Goal: Task Accomplishment & Management: Manage account settings

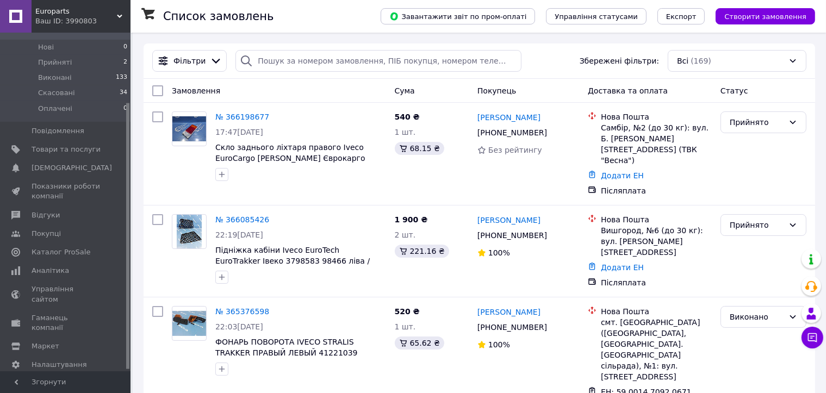
scroll to position [90, 0]
drag, startPoint x: 128, startPoint y: 214, endPoint x: 102, endPoint y: 299, distance: 88.7
click at [127, 288] on div at bounding box center [127, 237] width 3 height 266
click at [63, 359] on span "Налаштування" at bounding box center [59, 364] width 55 height 10
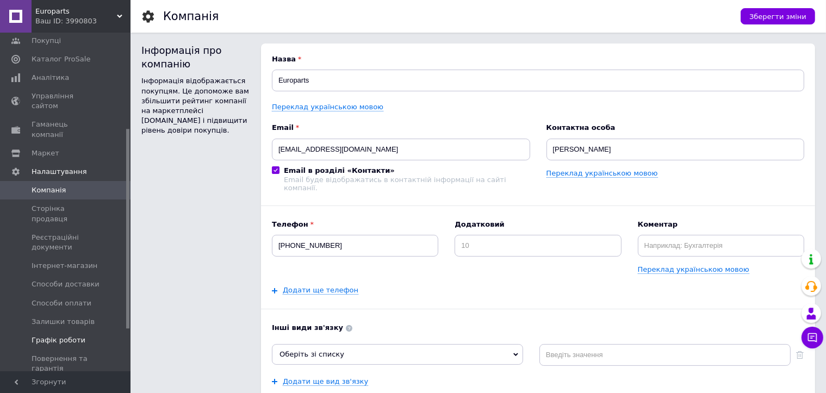
scroll to position [165, 0]
drag, startPoint x: 127, startPoint y: 260, endPoint x: 111, endPoint y: 304, distance: 46.8
click at [117, 304] on div "Головна Замовлення та повідомлення 0 0 Товари та послуги Сповіщення 0 0 Показни…" at bounding box center [65, 202] width 130 height 339
click at [68, 333] on span "Графік роботи" at bounding box center [59, 338] width 54 height 10
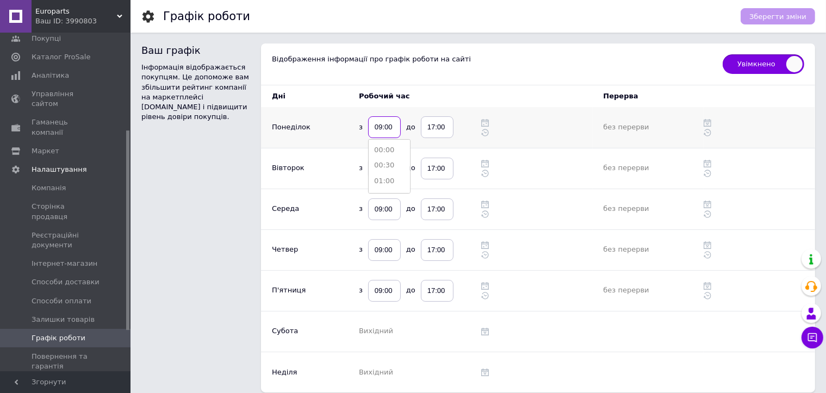
click at [379, 127] on input "09:00" at bounding box center [384, 127] width 33 height 22
click at [381, 125] on input "09:00" at bounding box center [384, 127] width 33 height 22
type input "10:00"
click at [432, 126] on input "17:00" at bounding box center [437, 127] width 33 height 22
click at [432, 128] on input "17:00" at bounding box center [437, 127] width 33 height 22
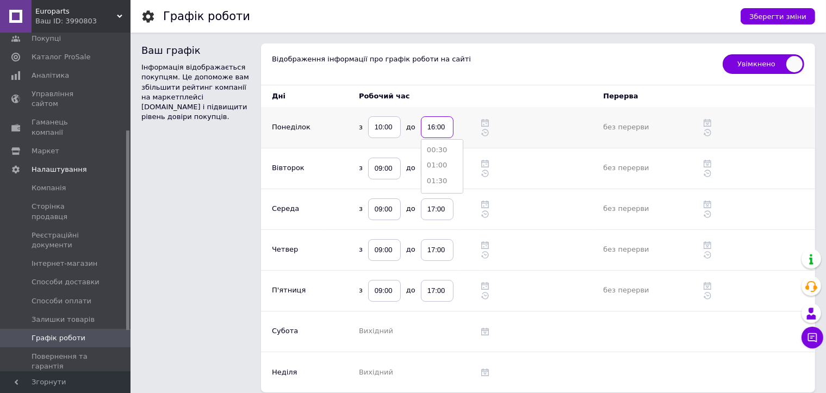
type input "16:00"
click at [461, 125] on td at bounding box center [470, 127] width 22 height 41
click at [376, 165] on input "09:00" at bounding box center [384, 169] width 33 height 22
click at [383, 171] on input "09:00" at bounding box center [384, 169] width 33 height 22
click at [381, 171] on input "09:00" at bounding box center [384, 169] width 33 height 22
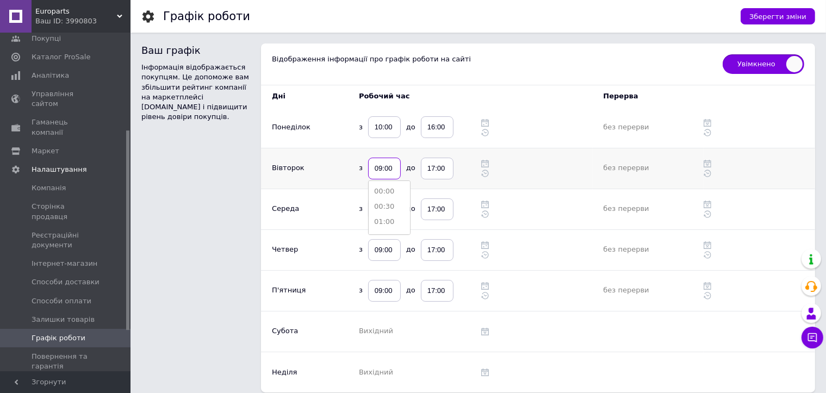
click at [381, 171] on input "09:00" at bounding box center [384, 169] width 33 height 22
type input "10:00"
click at [432, 171] on input "17:00" at bounding box center [437, 169] width 33 height 22
click at [433, 169] on input "17:00" at bounding box center [437, 169] width 33 height 22
type input "16:00"
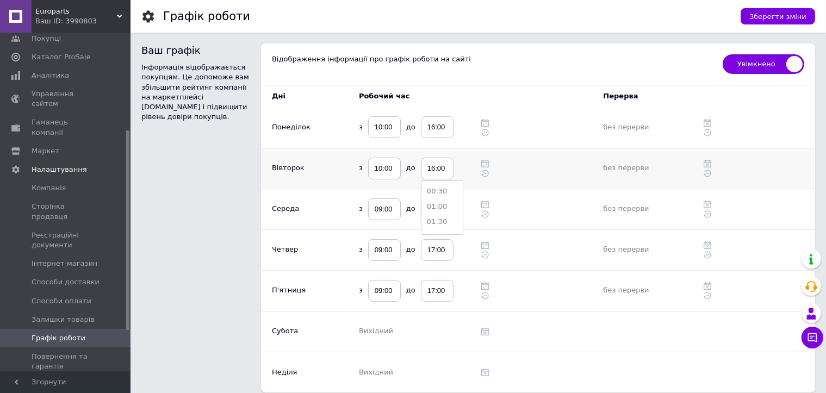
click at [461, 166] on td at bounding box center [470, 168] width 22 height 41
click at [378, 210] on input "09:00" at bounding box center [384, 209] width 33 height 22
click at [379, 208] on input "09:00" at bounding box center [384, 209] width 33 height 22
click at [381, 207] on input "09:00" at bounding box center [384, 209] width 33 height 22
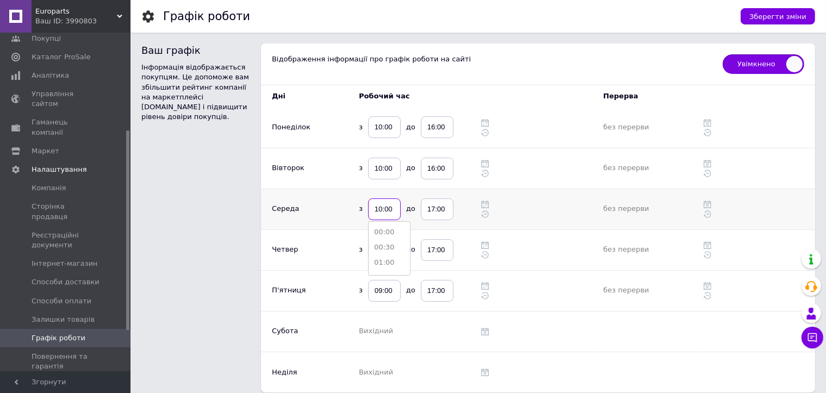
type input "10:00"
click at [431, 209] on input "17:00" at bounding box center [437, 209] width 33 height 22
click at [433, 209] on input "17:00" at bounding box center [437, 209] width 33 height 22
type input "16:00"
click at [459, 205] on td at bounding box center [470, 209] width 22 height 41
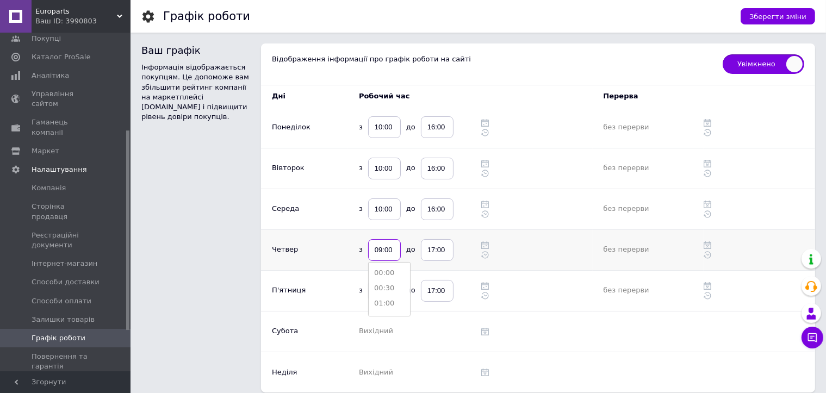
click at [379, 251] on input "09:00" at bounding box center [384, 250] width 33 height 22
click at [381, 251] on input "09:00" at bounding box center [384, 250] width 33 height 22
type input "10:00"
click at [434, 249] on input "17:00" at bounding box center [437, 250] width 33 height 22
click at [433, 250] on input "17:00" at bounding box center [437, 250] width 33 height 22
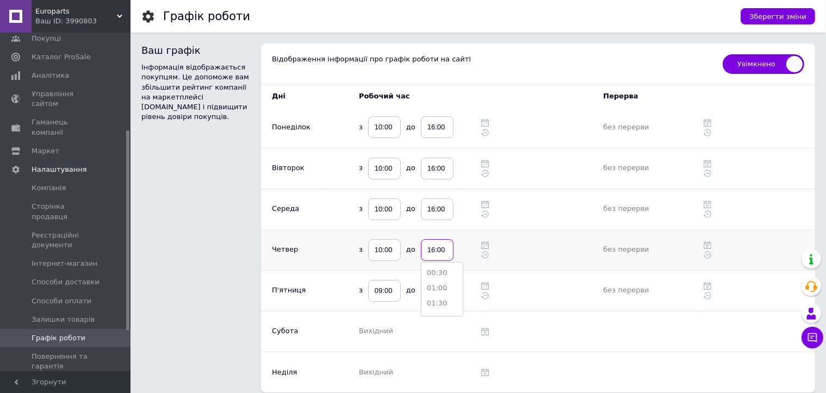
type input "16:00"
click at [463, 244] on td at bounding box center [470, 249] width 22 height 41
click at [379, 294] on input "09:00" at bounding box center [384, 291] width 33 height 22
click at [381, 292] on input "09:00" at bounding box center [384, 291] width 33 height 22
type input "10:00"
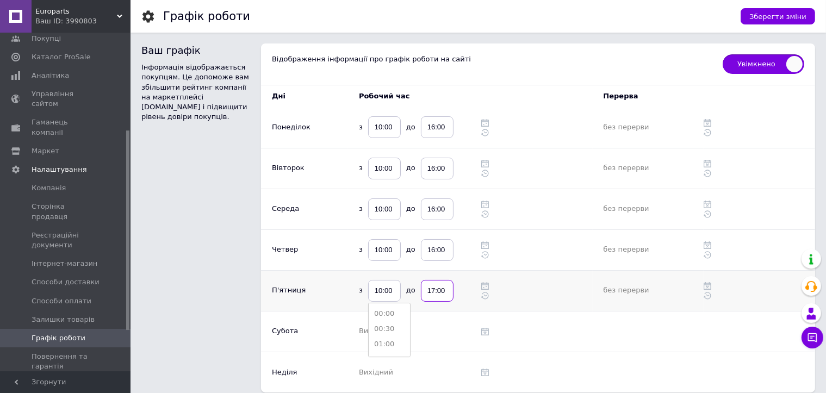
click at [432, 289] on input "17:00" at bounding box center [437, 291] width 33 height 22
click at [433, 290] on input "17:00" at bounding box center [437, 291] width 33 height 22
type input "16:00"
click at [513, 286] on div at bounding box center [536, 286] width 111 height 10
click at [796, 14] on span "Зберегти зміни" at bounding box center [777, 17] width 57 height 8
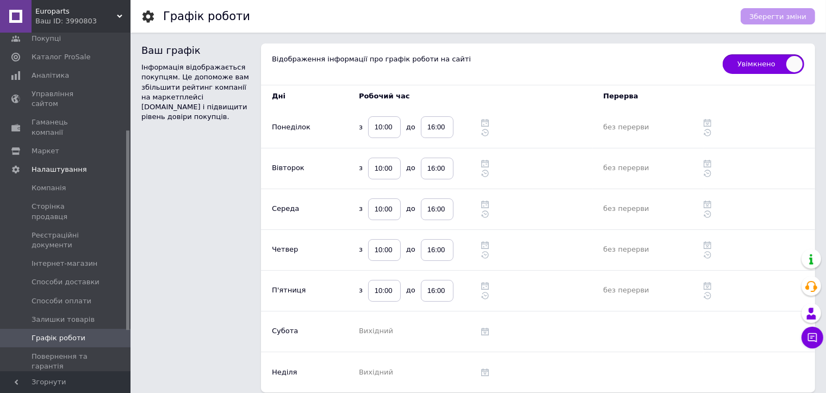
click at [57, 12] on span "Europarts" at bounding box center [76, 12] width 82 height 10
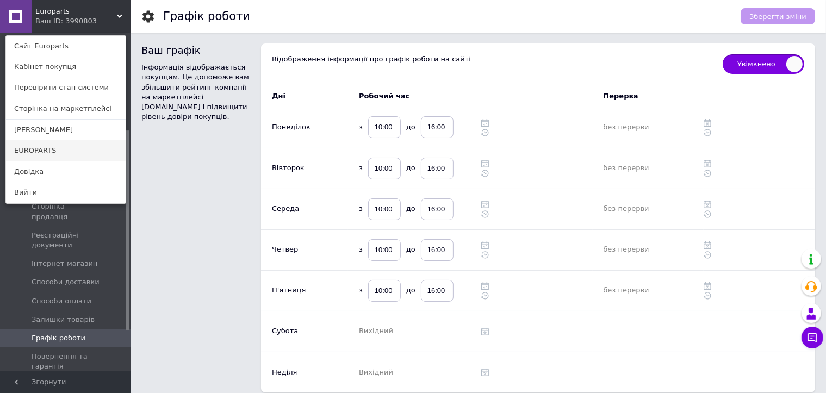
click at [43, 147] on link "EUROPARTS" at bounding box center [66, 150] width 120 height 21
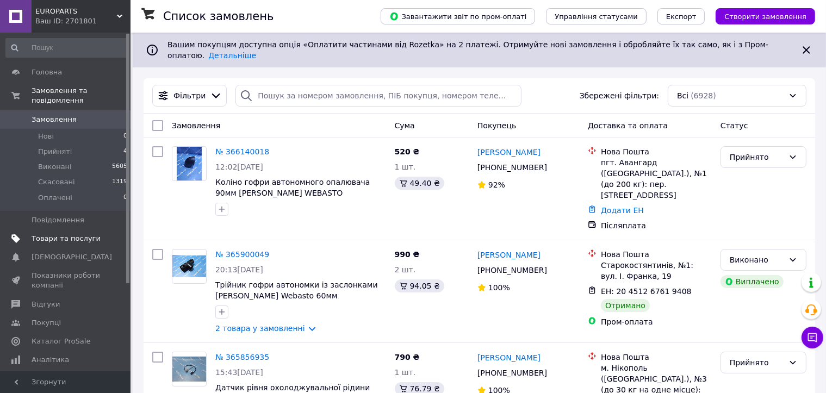
click at [57, 234] on span "Товари та послуги" at bounding box center [66, 239] width 69 height 10
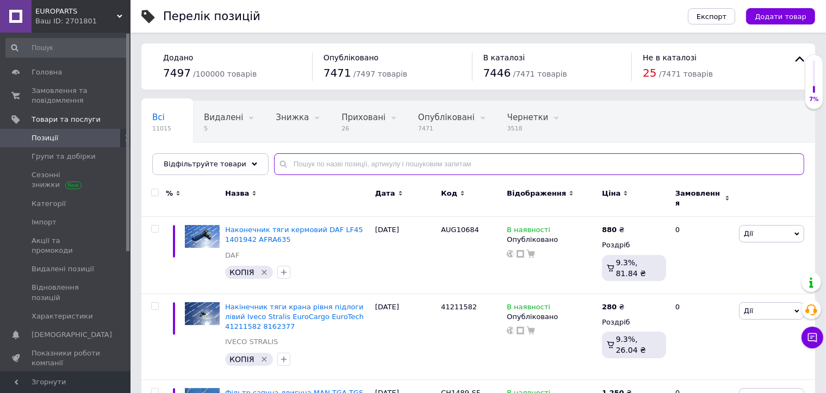
click at [302, 167] on input "text" at bounding box center [539, 164] width 530 height 22
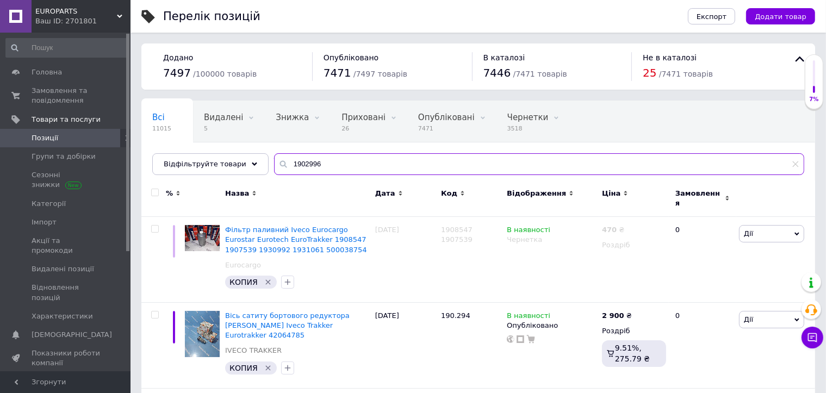
drag, startPoint x: 311, startPoint y: 166, endPoint x: 263, endPoint y: 167, distance: 47.9
click at [274, 167] on input "1902996" at bounding box center [539, 164] width 530 height 22
type input "1902996"
click at [47, 138] on span "Позиції" at bounding box center [45, 138] width 27 height 10
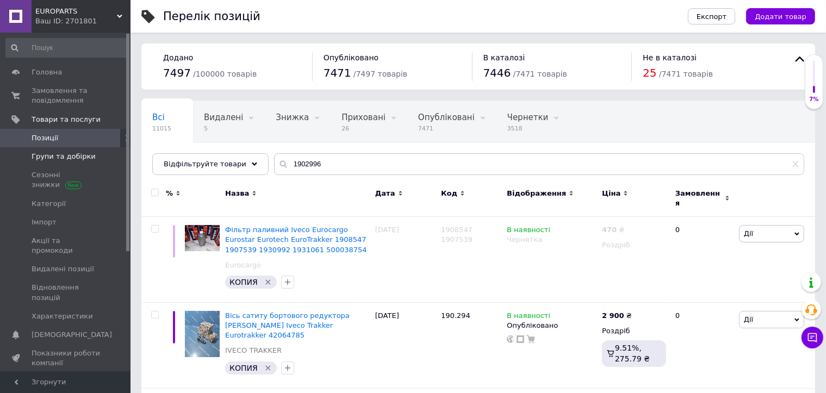
click at [48, 161] on span "Групи та добірки" at bounding box center [64, 157] width 64 height 10
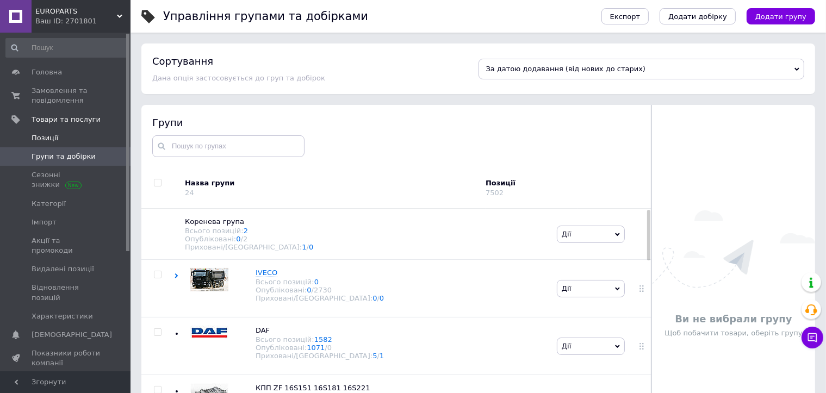
click at [48, 139] on span "Позиції" at bounding box center [45, 138] width 27 height 10
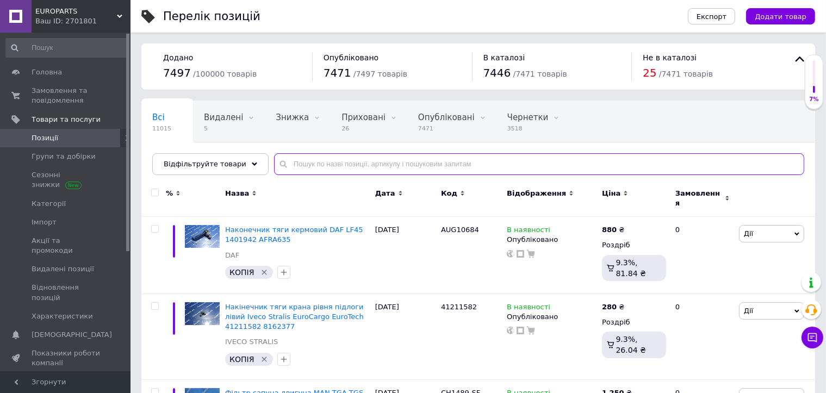
paste input "1902996"
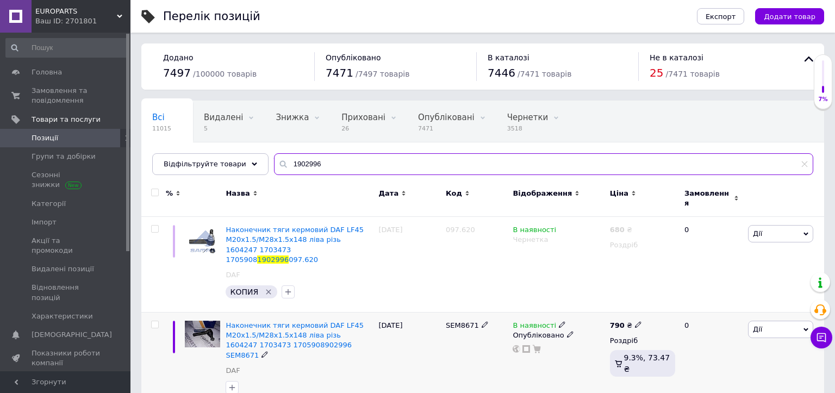
type input "1902996"
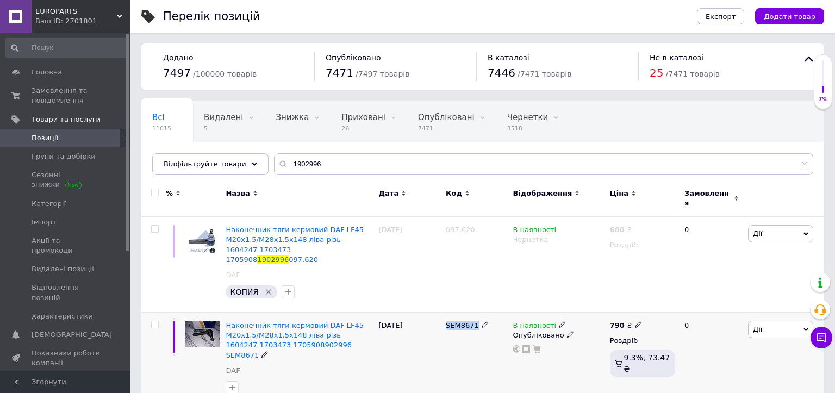
drag, startPoint x: 475, startPoint y: 309, endPoint x: 445, endPoint y: 312, distance: 30.1
click at [446, 321] on div "SEM8671" at bounding box center [476, 326] width 61 height 10
copy span "SEM8671"
click at [331, 321] on span "Наконечник тяги кермовий DAF LF45 M20x1.5/M28x1.5x148 ліва різь 1604247 1703473…" at bounding box center [295, 340] width 138 height 38
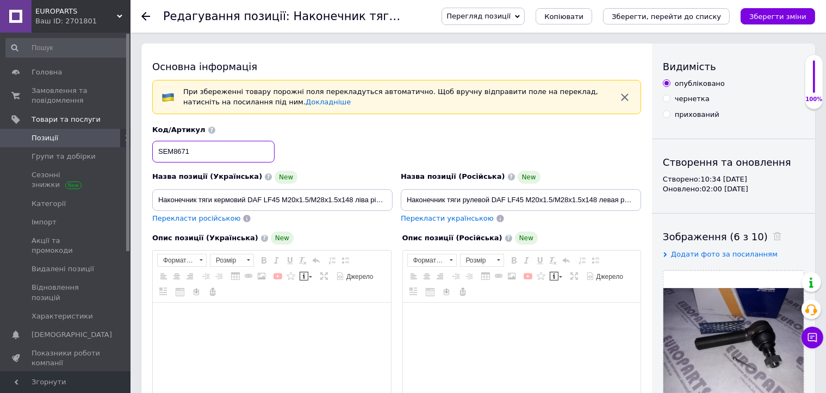
click at [226, 150] on input "SEM8671" at bounding box center [213, 152] width 122 height 22
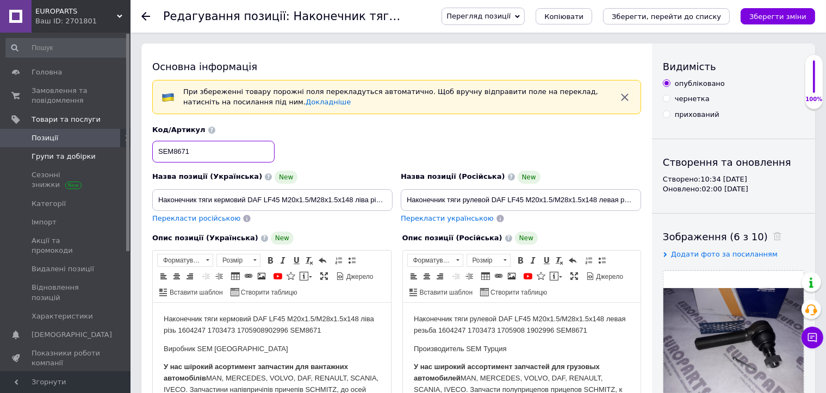
drag, startPoint x: 206, startPoint y: 147, endPoint x: 103, endPoint y: 149, distance: 102.8
checkbox input "true"
paste input "AUG10683"
type input "AUG10683"
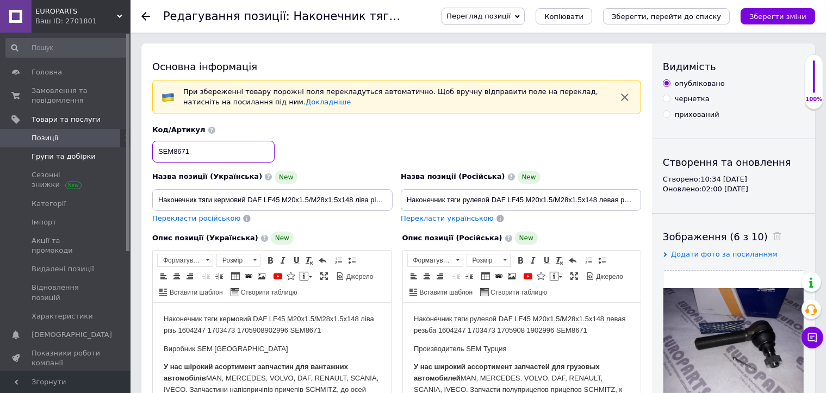
checkbox input "true"
type input "AUG10683"
drag, startPoint x: 355, startPoint y: 201, endPoint x: 385, endPoint y: 199, distance: 30.5
click at [385, 199] on input "Наконечник тяги кермовий DAF LF45 M20x1.5/M28x1.5x148 ліва різь 1604247 1703473…" at bounding box center [272, 200] width 240 height 22
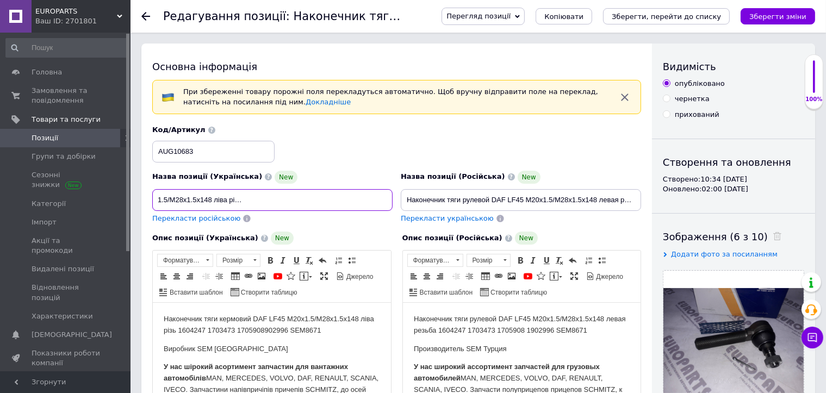
click at [376, 200] on input "Наконечник тяги кермовий DAF LF45 M20x1.5/M28x1.5x148 ліва різь 1604247 1703473…" at bounding box center [272, 200] width 240 height 22
drag, startPoint x: 354, startPoint y: 199, endPoint x: 406, endPoint y: 198, distance: 51.6
click at [406, 198] on div "Назва позиції (Українська) New Наконечник тяги кермовий DAF LF45 M20x1.5/M28x1.…" at bounding box center [396, 174] width 497 height 107
checkbox input "true"
type input "Наконечник тяги кермовий DAF LF45 M20x1.5/M28x1.5x148 ліва різь 1604247 1703473…"
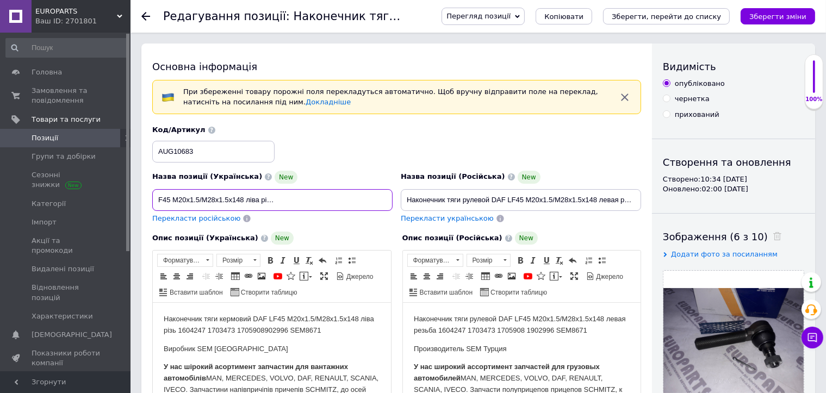
scroll to position [0, 111]
checkbox input "true"
type input "Наконечник тяги кермовий DAF LF45 M20x1.5/M28x1.5x148 ліва різь 1604247 1703473…"
drag, startPoint x: 161, startPoint y: 349, endPoint x: 253, endPoint y: 351, distance: 91.9
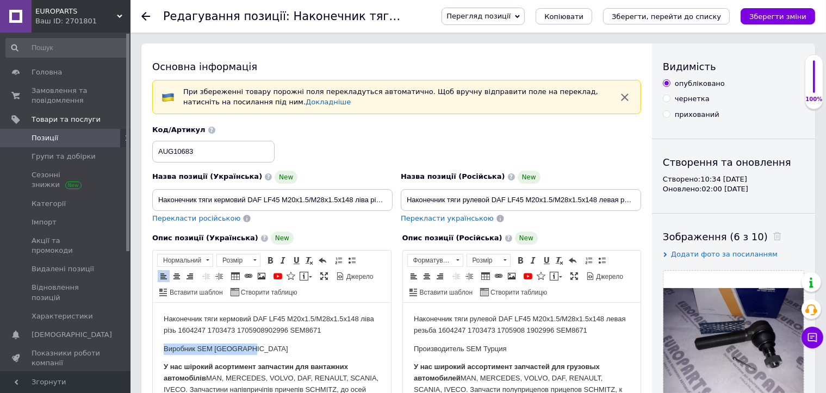
checkbox input "true"
drag, startPoint x: 513, startPoint y: 351, endPoint x: 409, endPoint y: 352, distance: 103.8
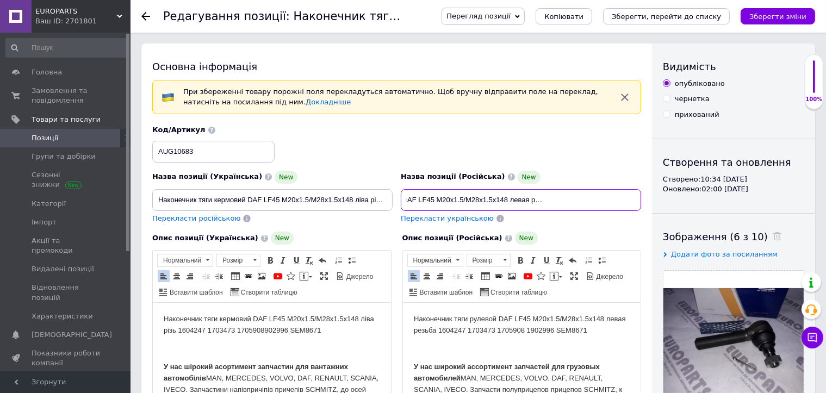
scroll to position [0, 159]
drag, startPoint x: 530, startPoint y: 202, endPoint x: 596, endPoint y: 199, distance: 66.4
click at [647, 197] on div "Основна інформація При збереженні товару порожні поля перекладуться автоматично…" at bounding box center [396, 374] width 510 height 663
click at [594, 199] on input "Наконечник тяги рулевой DAF LF45 M20x1.5/M28x1.5x148 левая резьба 1604247 17034…" at bounding box center [521, 200] width 240 height 22
drag, startPoint x: 602, startPoint y: 197, endPoint x: 642, endPoint y: 197, distance: 39.1
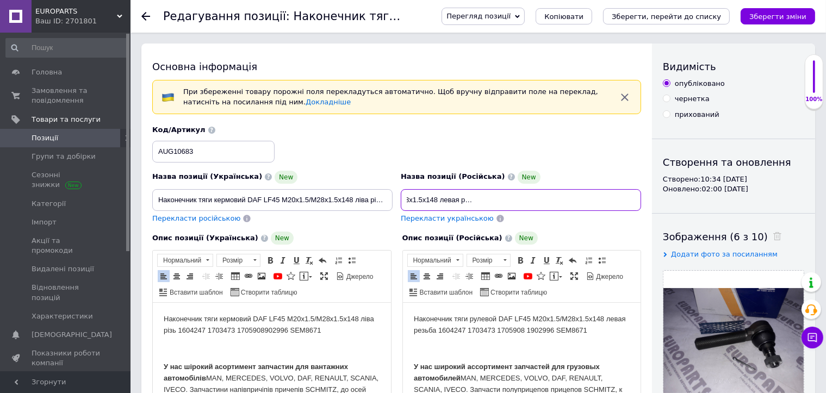
click at [642, 197] on div "Назва позиції (Російська) New Наконечник тяги рулевой DAF LF45 M20x1.5/M28x1.5x…" at bounding box center [521, 196] width 248 height 61
checkbox input "true"
type input "Наконечник тяги рулевой DAF LF45 M20x1.5/M28x1.5x148 левая резьба 1604247 17034…"
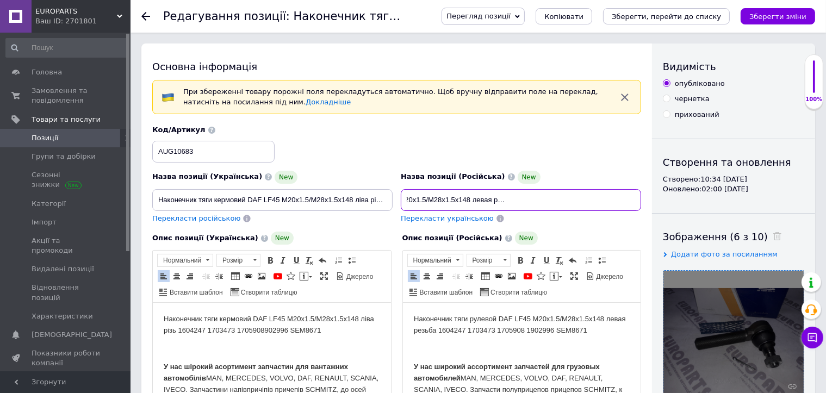
checkbox input "true"
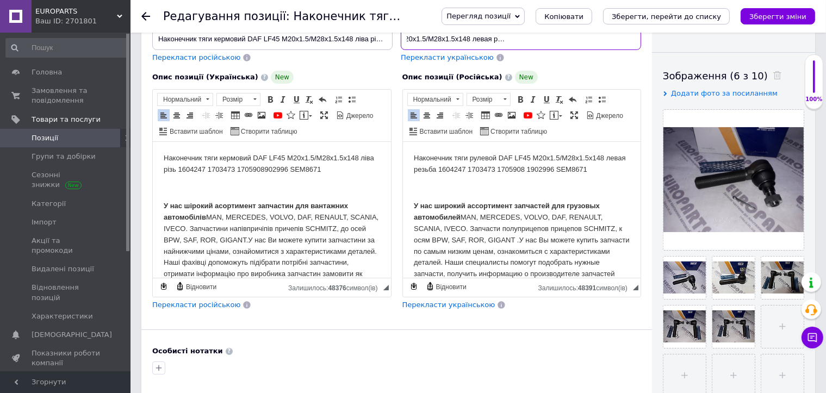
scroll to position [163, 0]
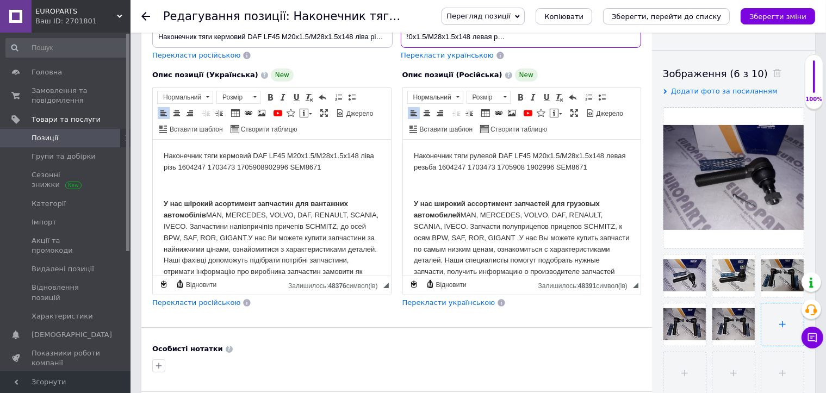
type input "Наконечник тяги рулевой DAF LF45 M20x1.5/M28x1.5x148 левая резьба 1604247 17034…"
click at [776, 318] on input "file" at bounding box center [782, 324] width 42 height 42
checkbox input "true"
type input "C:\fakepath\IMG_6014.JPG"
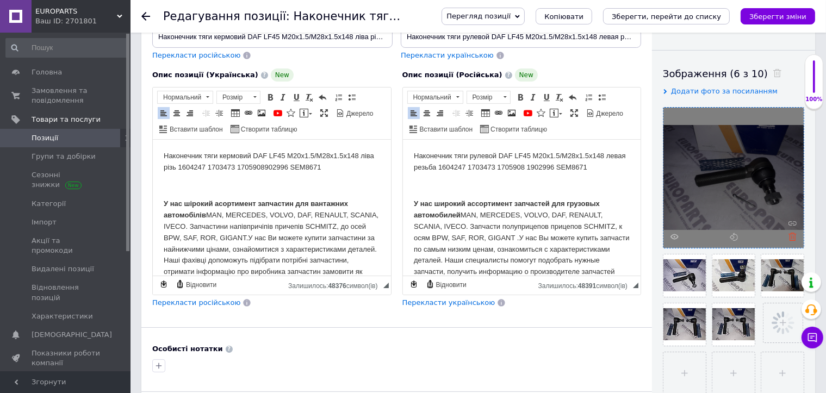
click at [791, 236] on icon at bounding box center [792, 237] width 8 height 8
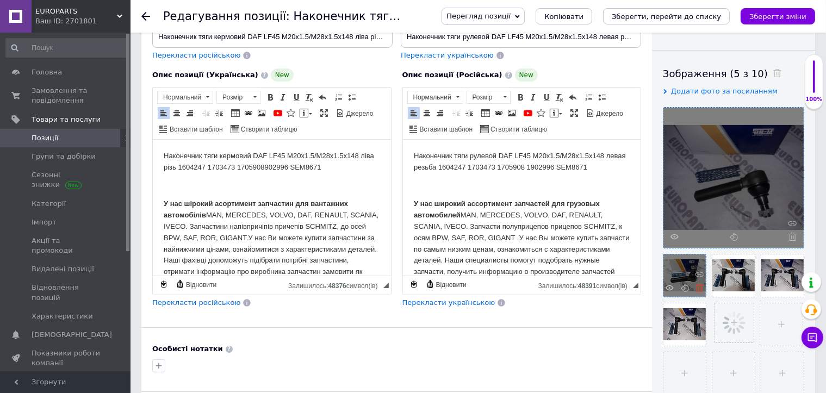
click at [698, 286] on icon at bounding box center [699, 288] width 8 height 8
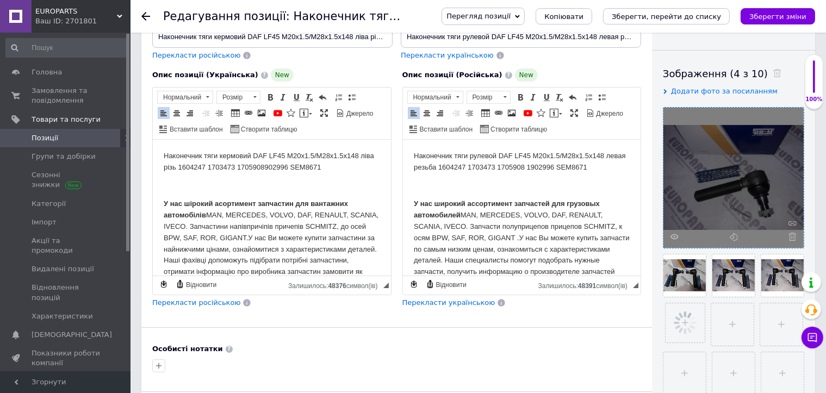
click at [0, 0] on icon at bounding box center [0, 0] width 0 height 0
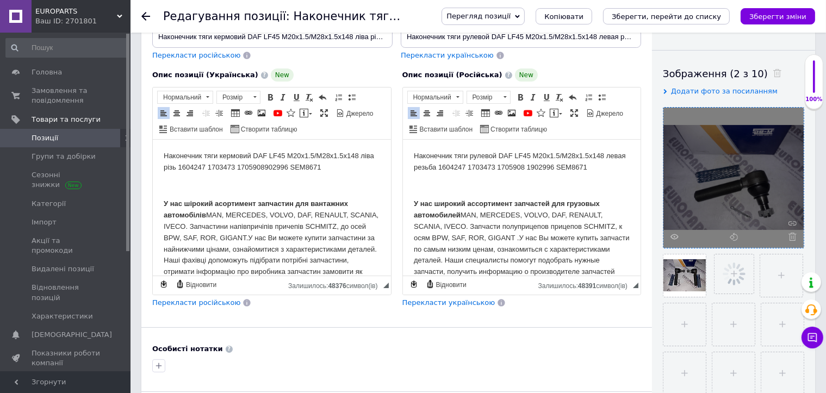
click at [0, 0] on icon at bounding box center [0, 0] width 0 height 0
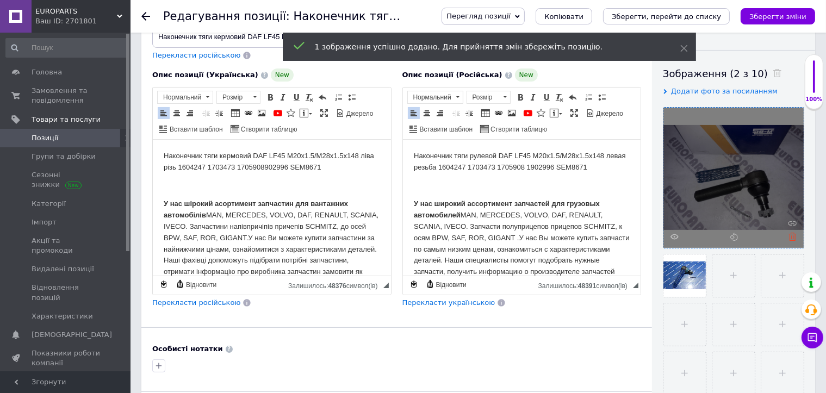
click at [792, 236] on icon at bounding box center [792, 237] width 8 height 8
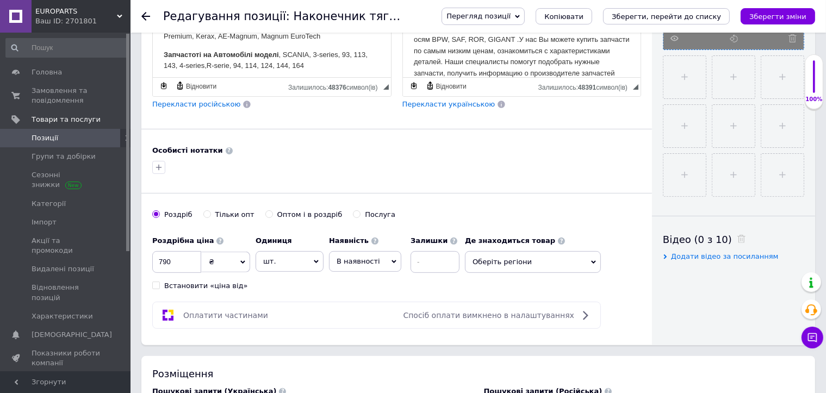
scroll to position [381, 0]
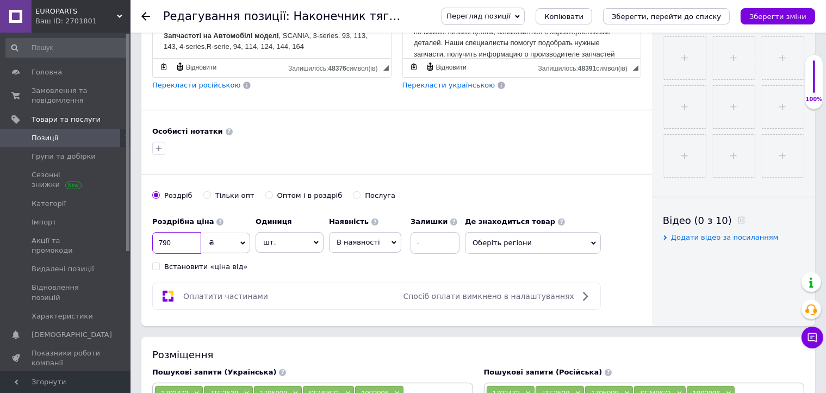
drag, startPoint x: 178, startPoint y: 239, endPoint x: 126, endPoint y: 239, distance: 51.6
checkbox input "true"
type input "8"
checkbox input "true"
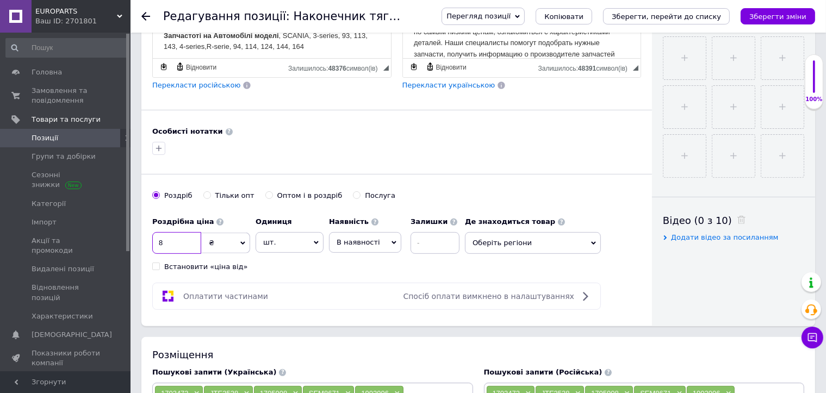
type input "89"
checkbox input "true"
type input "890"
checkbox input "true"
type input "890"
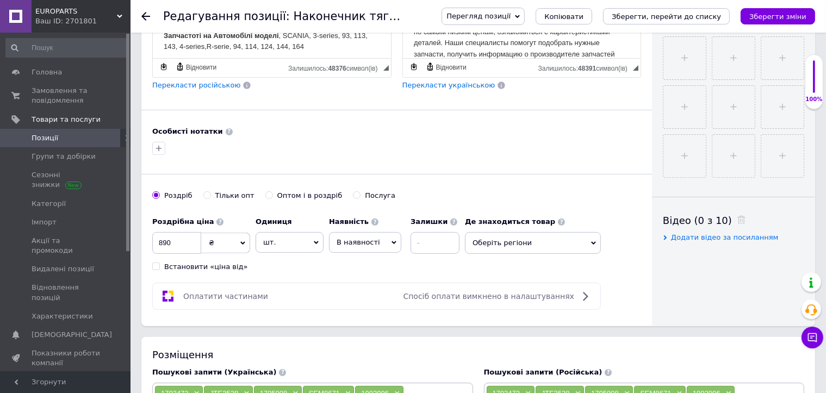
click at [537, 234] on span "Оберіть регіони" at bounding box center [533, 243] width 136 height 22
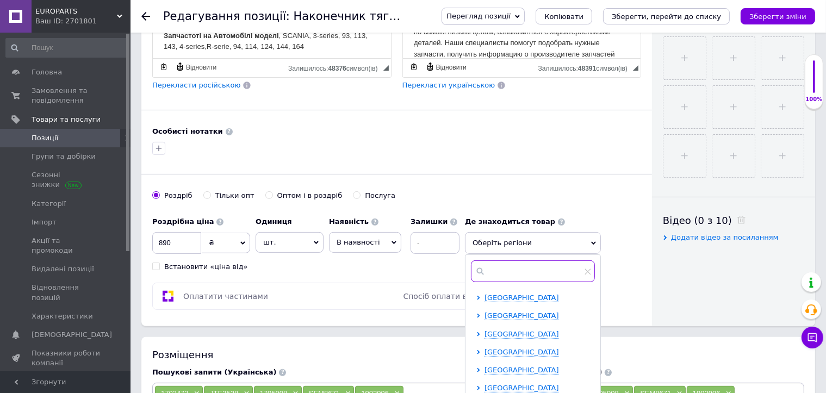
click at [534, 266] on input "text" at bounding box center [533, 271] width 124 height 22
checkbox input "true"
type input "х"
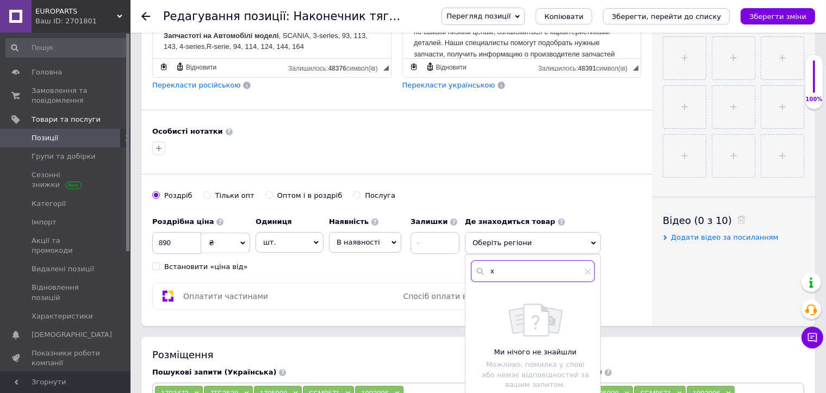
checkbox input "true"
type input "хм"
checkbox input "true"
type input "хмел"
checkbox input "true"
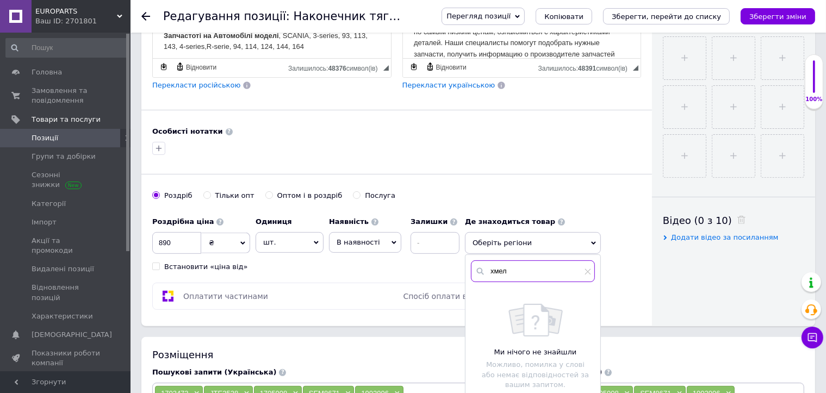
type input "хмель"
checkbox input "true"
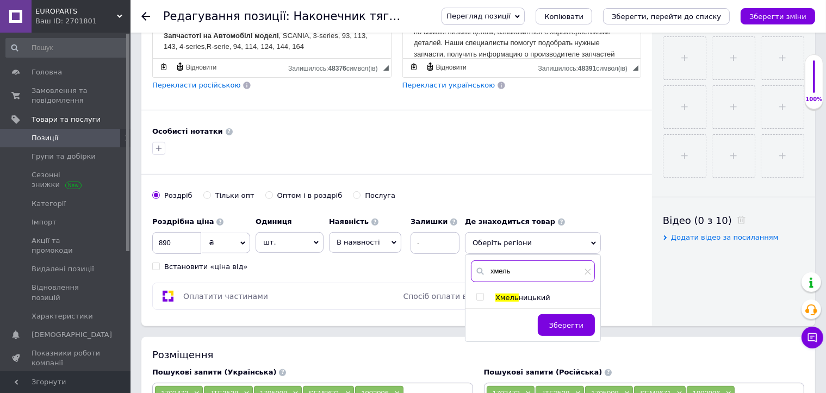
type input "хмель"
click at [478, 294] on input "checkbox" at bounding box center [479, 297] width 7 height 7
checkbox input "true"
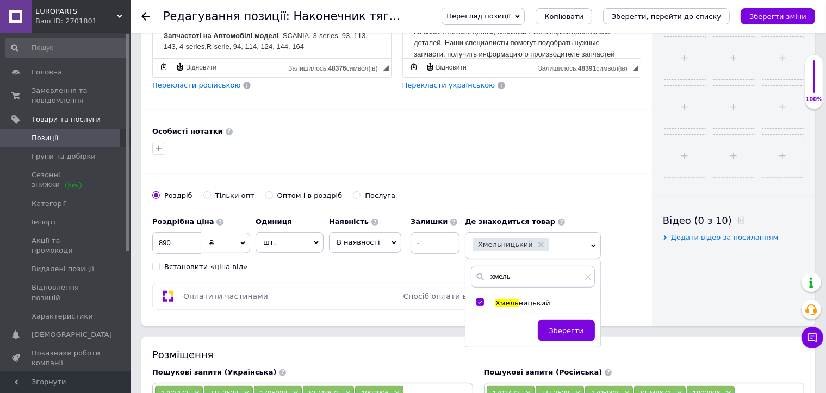
click at [355, 264] on div "Роздрібна ціна 890 ₴ $ EUR CHF GBP ¥ PLN ₸ MDL HUF KGS CNY TRY KRW lei Встанови…" at bounding box center [308, 241] width 313 height 60
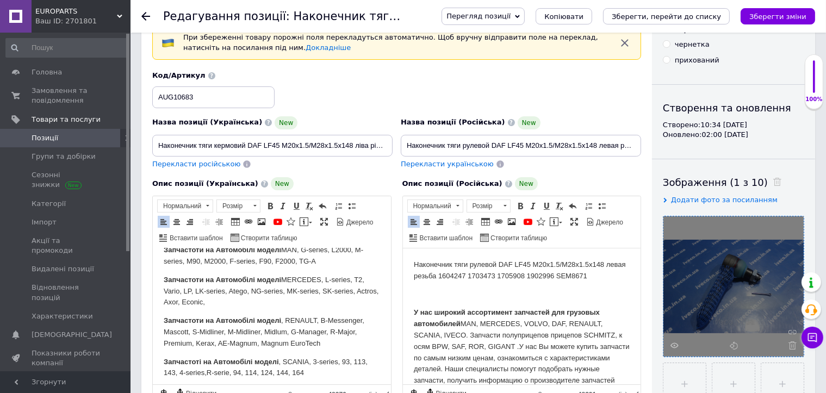
scroll to position [0, 0]
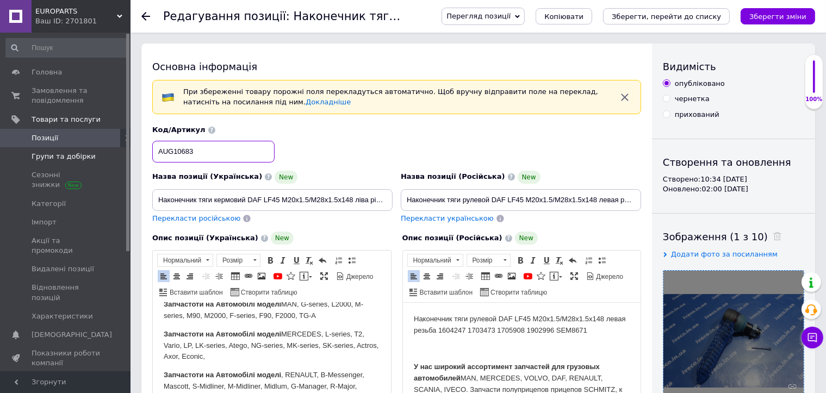
drag, startPoint x: 202, startPoint y: 148, endPoint x: 88, endPoint y: 147, distance: 114.2
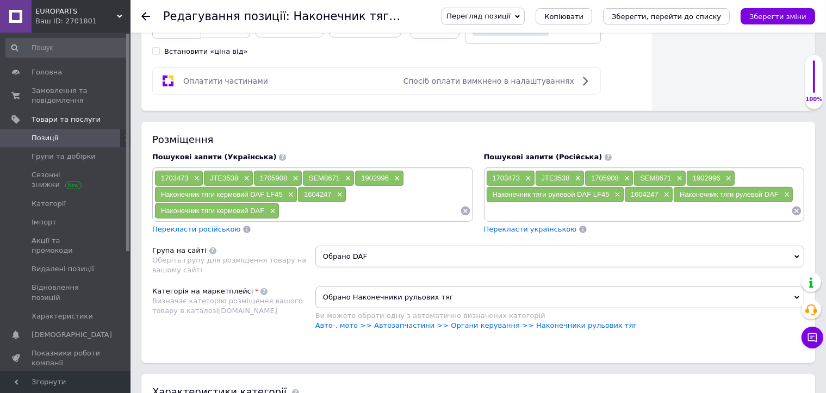
scroll to position [598, 0]
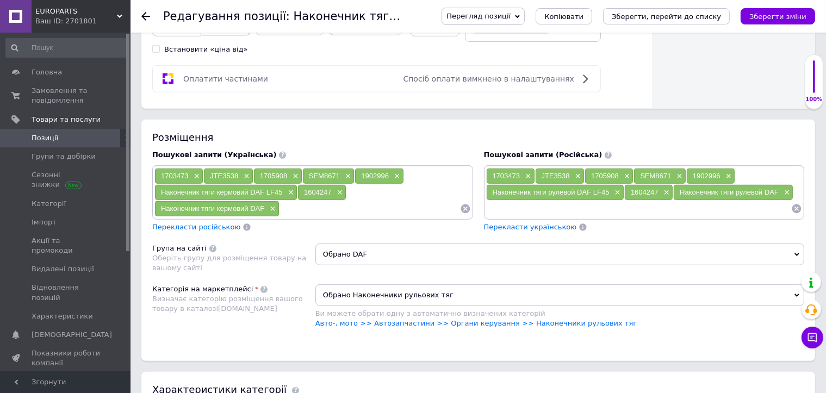
click at [279, 202] on input at bounding box center [369, 209] width 180 height 16
checkbox input "true"
paste input "AUG10683"
type input "AUG10683"
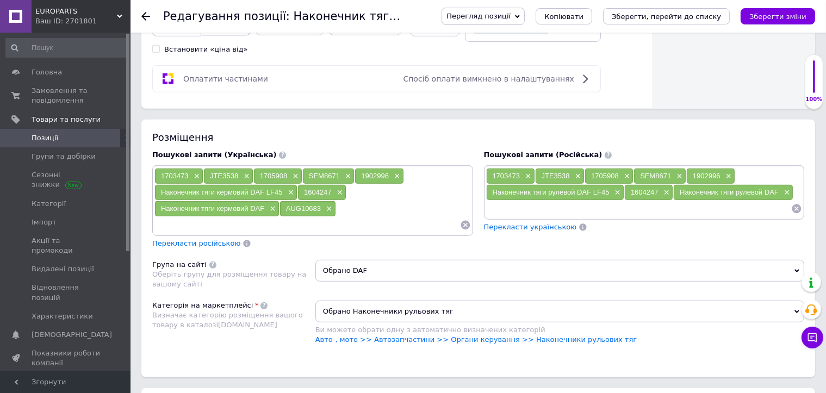
click at [526, 202] on input at bounding box center [639, 209] width 306 height 16
checkbox input "true"
paste input "AUG10683"
type input "AUG10683"
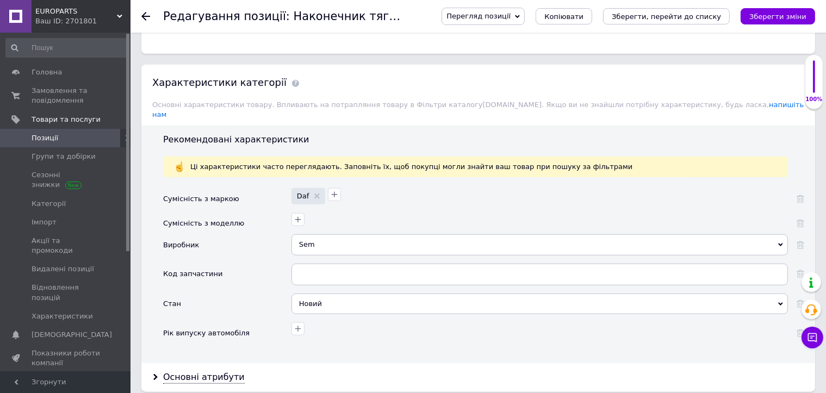
scroll to position [924, 0]
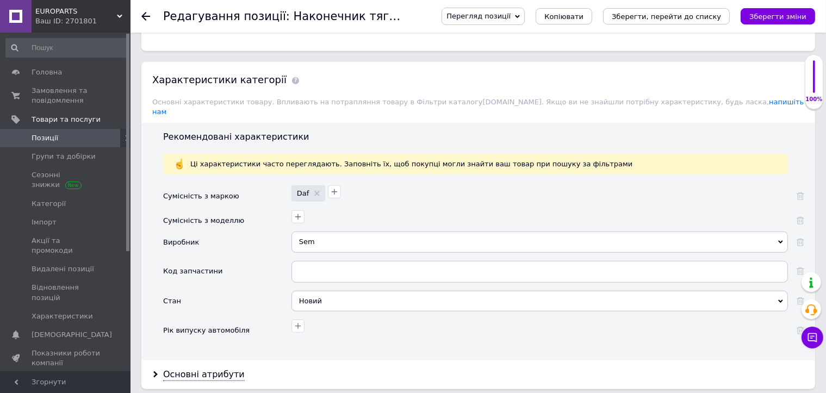
click at [337, 232] on div "Sem" at bounding box center [539, 242] width 496 height 21
checkbox input "true"
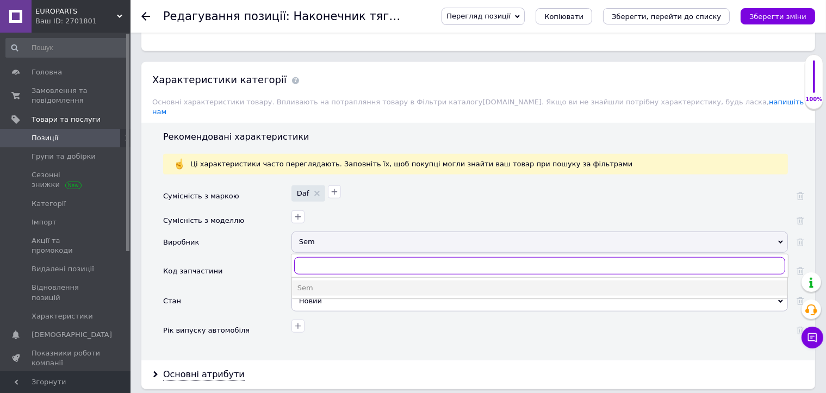
type input "A"
checkbox input "true"
type input "Au"
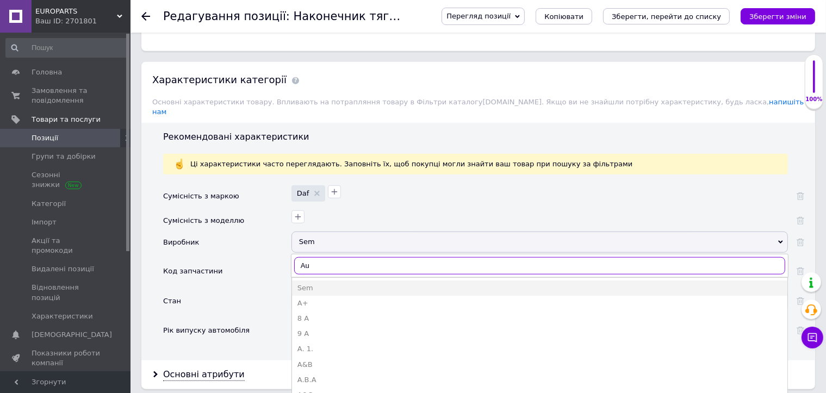
checkbox input "true"
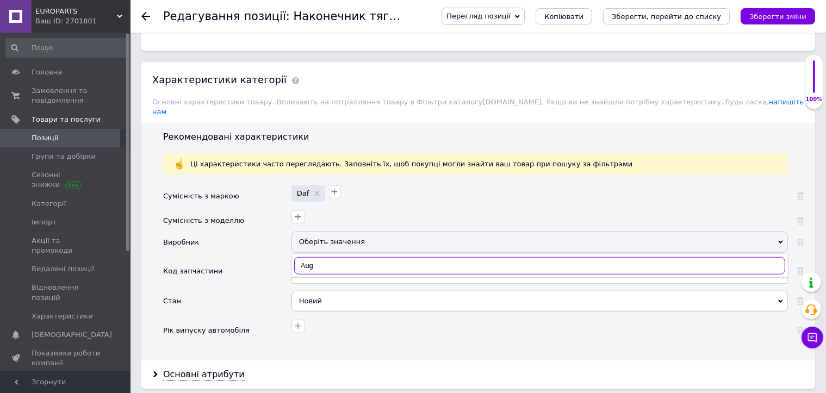
type input "Auge"
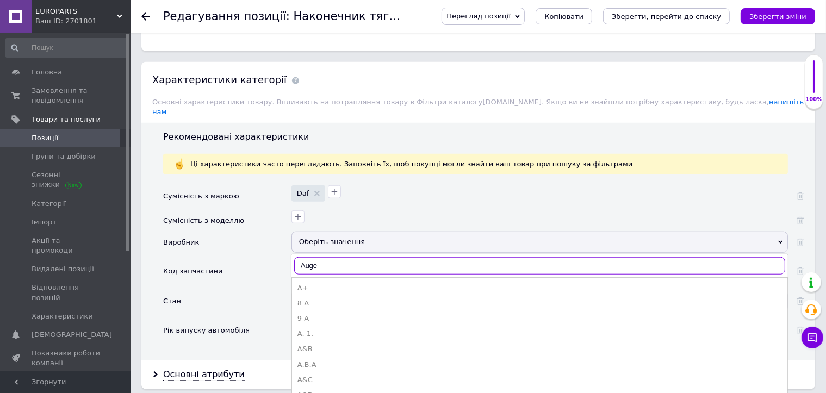
checkbox input "true"
type input "Auger"
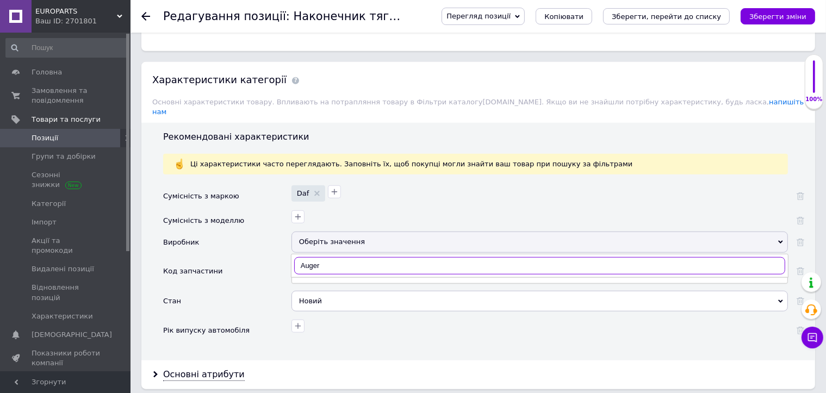
checkbox input "true"
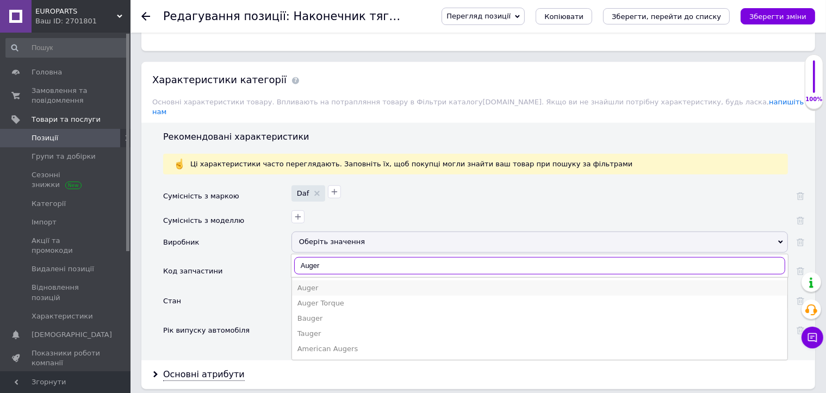
type input "Auger"
click at [320, 283] on div "Auger" at bounding box center [539, 288] width 484 height 10
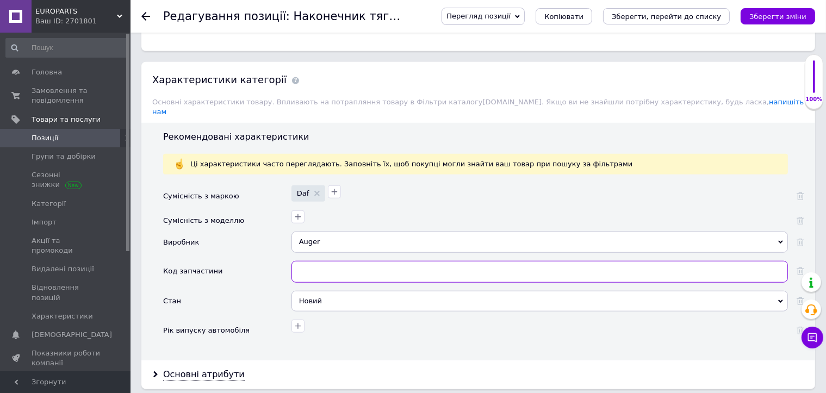
click at [329, 261] on input "text" at bounding box center [539, 272] width 496 height 22
paste input "AUG10683"
checkbox input "true"
type input "AUG10683"
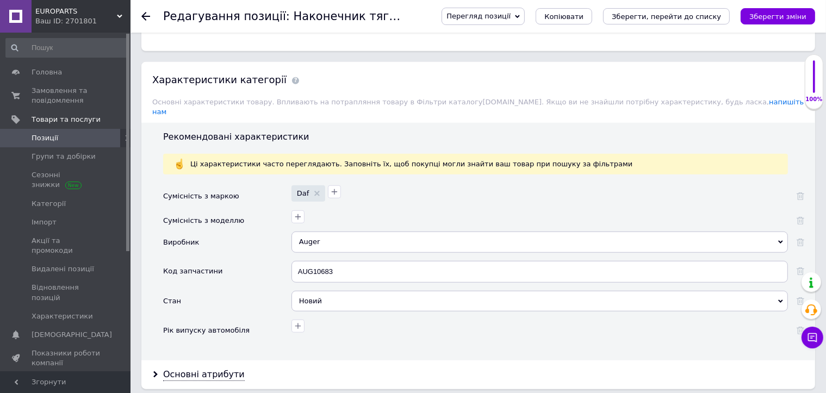
drag, startPoint x: 196, startPoint y: 344, endPoint x: 309, endPoint y: 326, distance: 114.0
click at [196, 369] on div "Основні атрибути" at bounding box center [204, 375] width 82 height 13
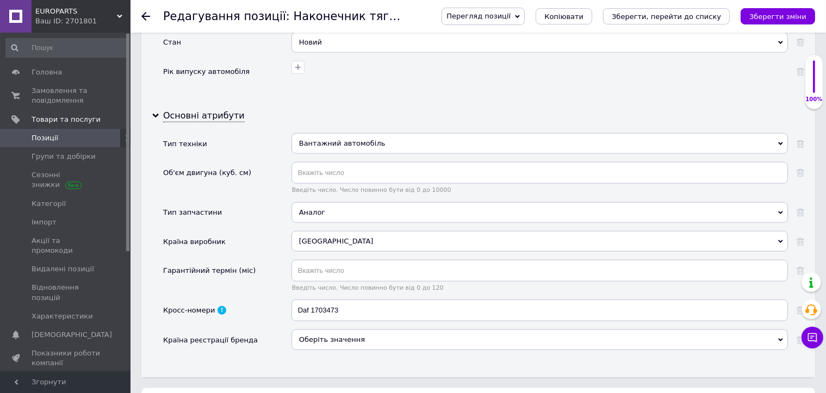
scroll to position [1196, 0]
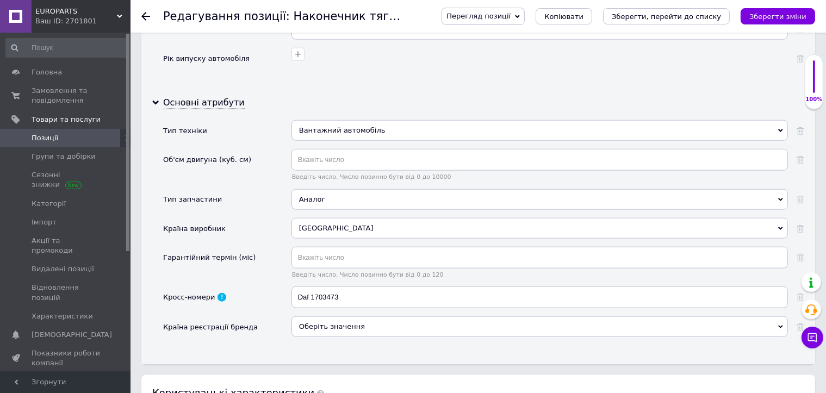
click at [344, 218] on div "[GEOGRAPHIC_DATA]" at bounding box center [539, 228] width 496 height 21
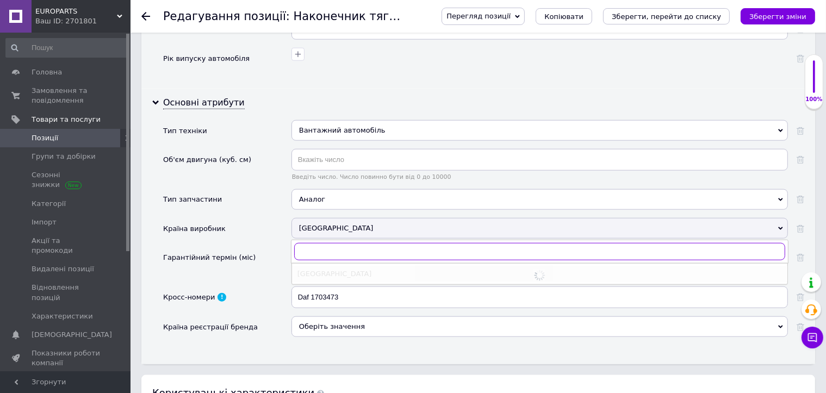
checkbox input "true"
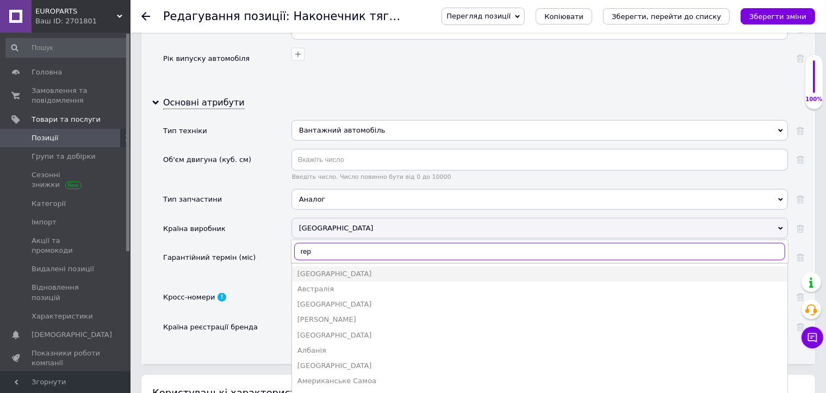
type input "герм"
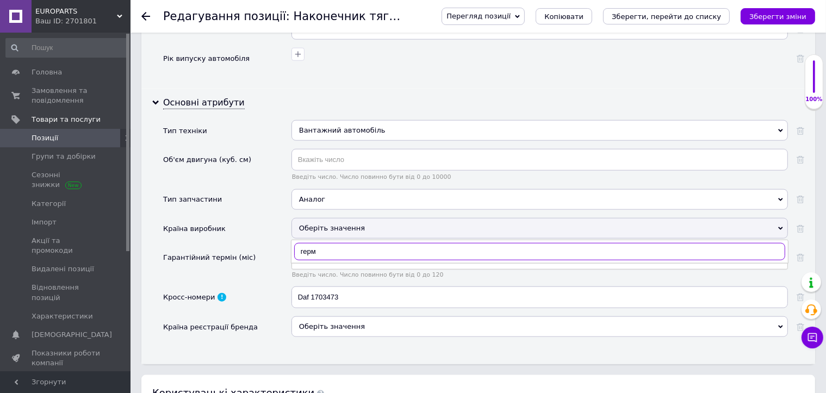
checkbox input "true"
type input "герм"
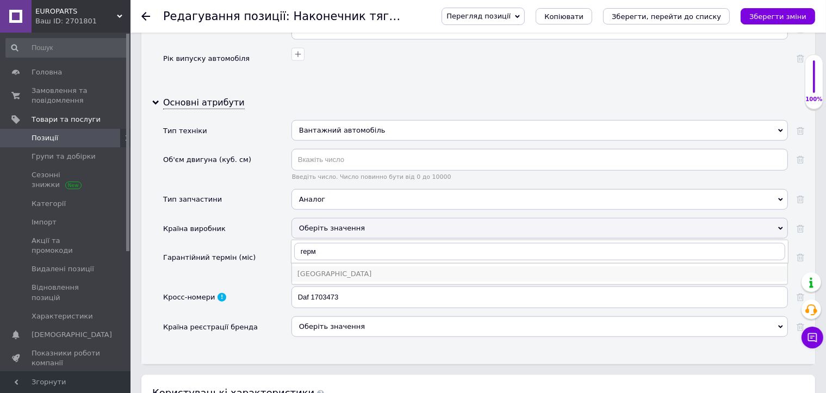
click at [323, 269] on div "[GEOGRAPHIC_DATA]" at bounding box center [539, 274] width 484 height 10
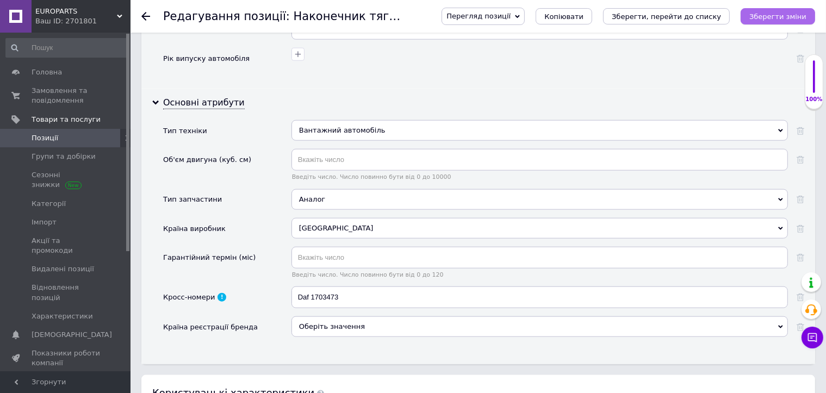
click at [765, 15] on icon "Зберегти зміни" at bounding box center [777, 17] width 57 height 8
checkbox input "true"
type input "Наконечник тяги кермовий DAF LF45 M20x1.5/M28x1.5x148 ліва різь 1604247 1703473…"
type input "Наконечник тяги рулевой DAF LF45 M20x1.5/M28x1.5x148 левая резьба 1604247 17034…"
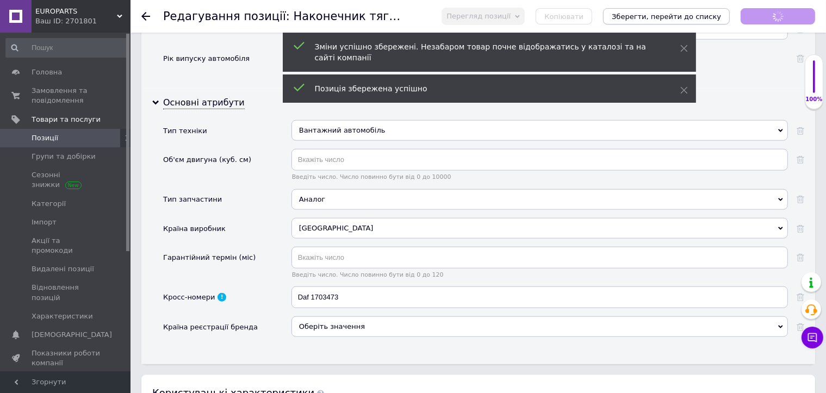
scroll to position [194, 0]
click at [714, 19] on icon "Зберегти, перейти до списку" at bounding box center [666, 17] width 109 height 8
checkbox input "true"
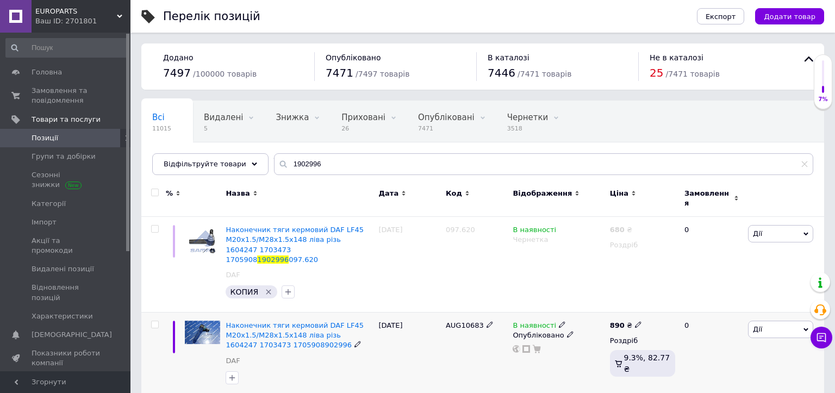
drag, startPoint x: 481, startPoint y: 308, endPoint x: 436, endPoint y: 312, distance: 44.8
click at [432, 313] on div "Наконечник тяги кермовий DAF LF45 M20x1.5/M28x1.5x148 ліва різь 1604247 1703473…" at bounding box center [482, 355] width 683 height 85
copy div "AUG10683"
click at [468, 334] on div "AUG10683" at bounding box center [476, 355] width 67 height 85
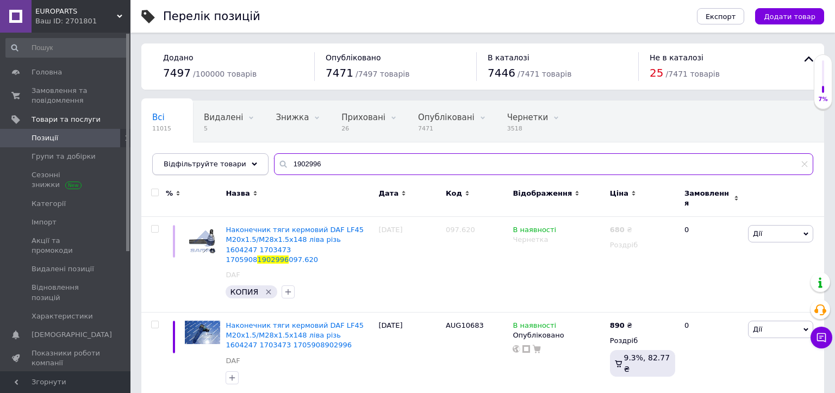
drag, startPoint x: 323, startPoint y: 162, endPoint x: 229, endPoint y: 162, distance: 94.6
click at [229, 162] on div "Відфільтруйте товари 1902996" at bounding box center [482, 164] width 661 height 22
paste input "4100982"
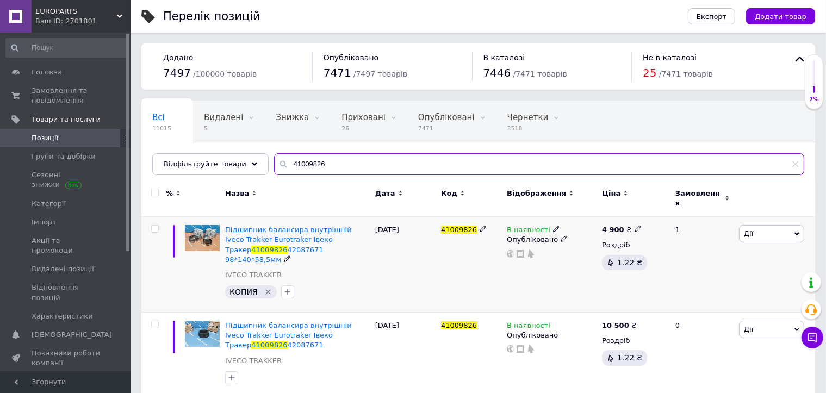
type input "41009826"
click at [634, 226] on icon at bounding box center [637, 229] width 7 height 7
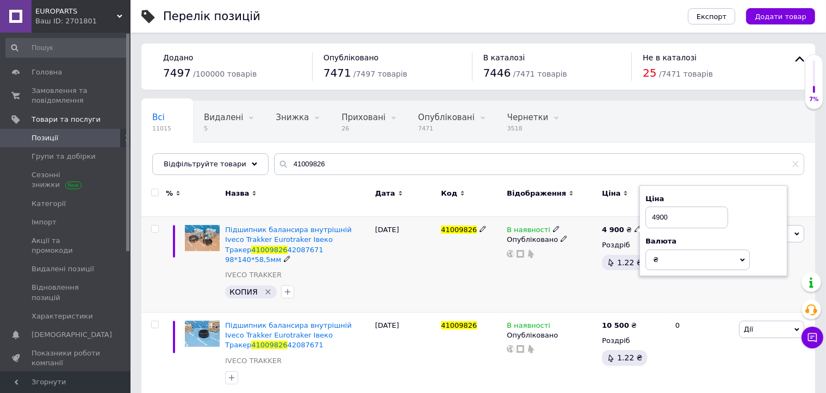
drag, startPoint x: 686, startPoint y: 206, endPoint x: 644, endPoint y: 207, distance: 41.9
click at [644, 207] on div "Ціна 4900 Валюта ₴ $ EUR CHF GBP ¥ PLN ₸ MDL HUF KGS CNY TRY KRW lei" at bounding box center [713, 230] width 148 height 91
click at [669, 211] on input "4900" at bounding box center [686, 218] width 83 height 22
drag, startPoint x: 671, startPoint y: 209, endPoint x: 649, endPoint y: 206, distance: 23.1
click at [649, 207] on input "4900" at bounding box center [686, 218] width 83 height 22
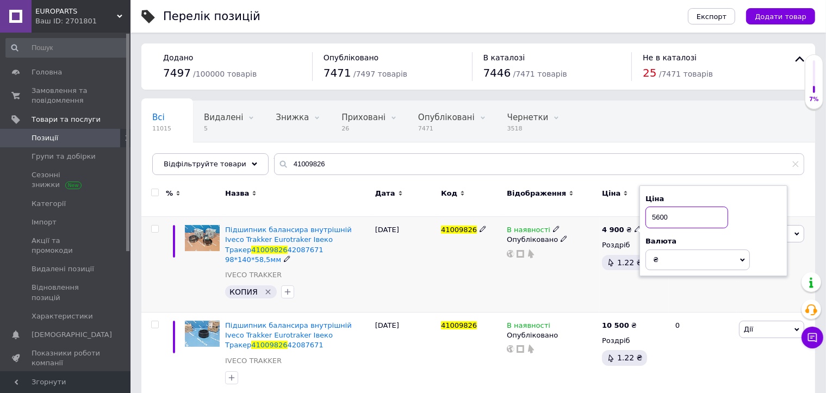
type input "5600"
click at [574, 266] on div "В наявності Опубліковано" at bounding box center [551, 265] width 95 height 96
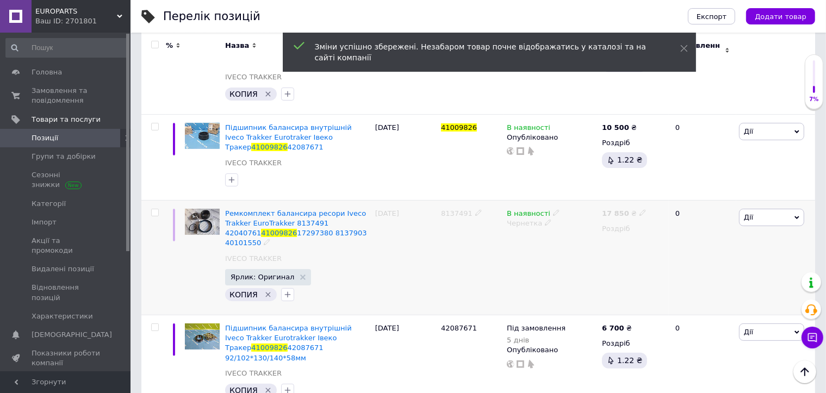
scroll to position [217, 0]
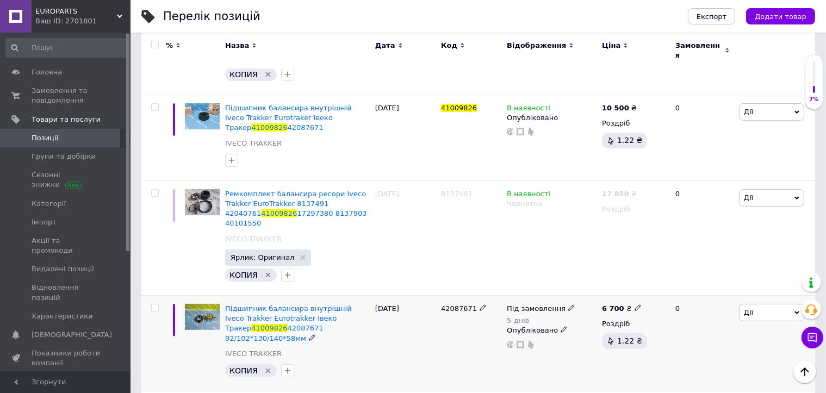
click at [634, 304] on icon at bounding box center [637, 307] width 7 height 7
click at [657, 285] on input "6700" at bounding box center [686, 296] width 83 height 22
type input "6900"
click at [565, 333] on div "Під замовлення 5 днів Опубліковано" at bounding box center [551, 343] width 95 height 96
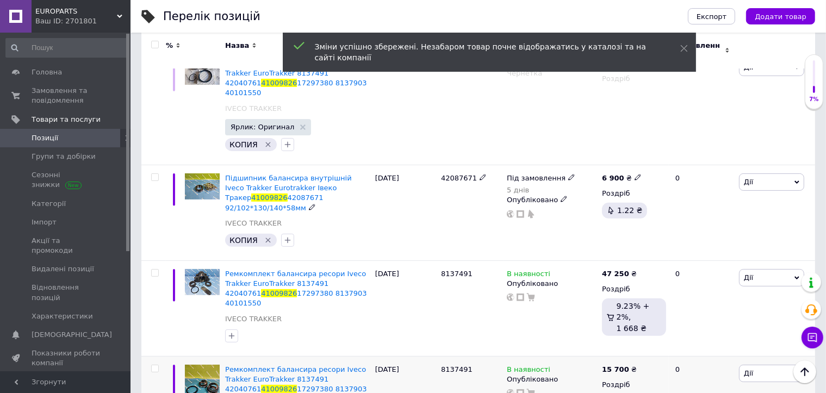
scroll to position [360, 0]
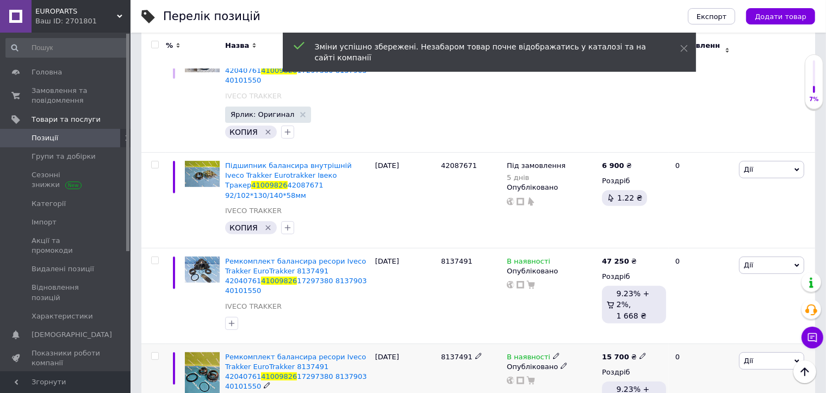
click at [639, 353] on icon at bounding box center [642, 356] width 7 height 7
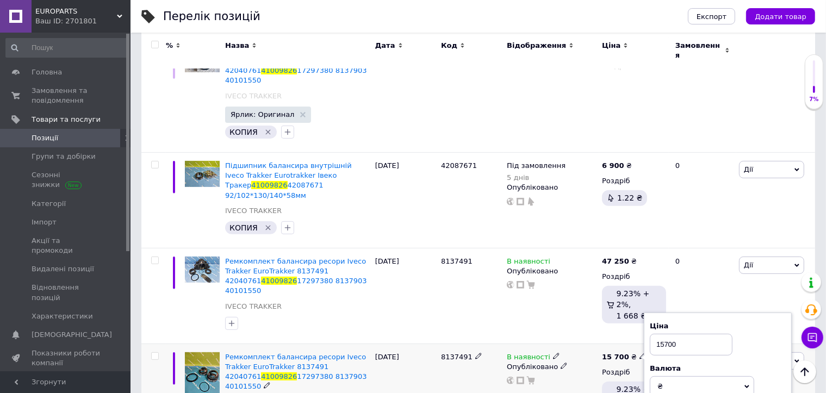
click at [576, 344] on div "В наявності Опубліковано" at bounding box center [551, 391] width 95 height 95
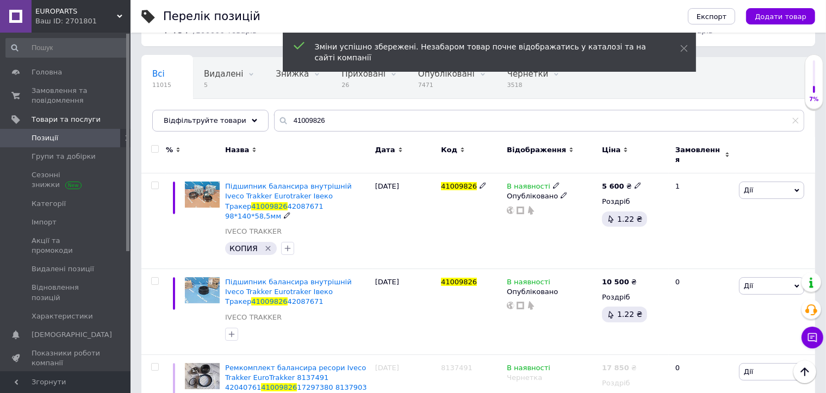
scroll to position [0, 0]
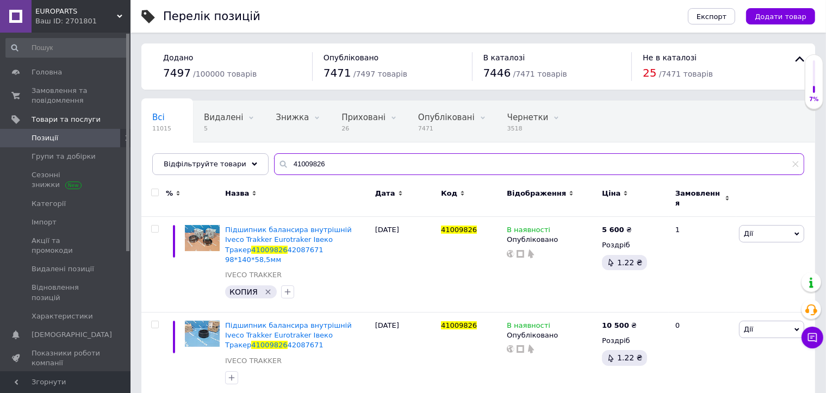
drag, startPoint x: 321, startPoint y: 160, endPoint x: 278, endPoint y: 160, distance: 42.4
click at [278, 160] on input "41009826" at bounding box center [539, 164] width 530 height 22
paste input "2072128"
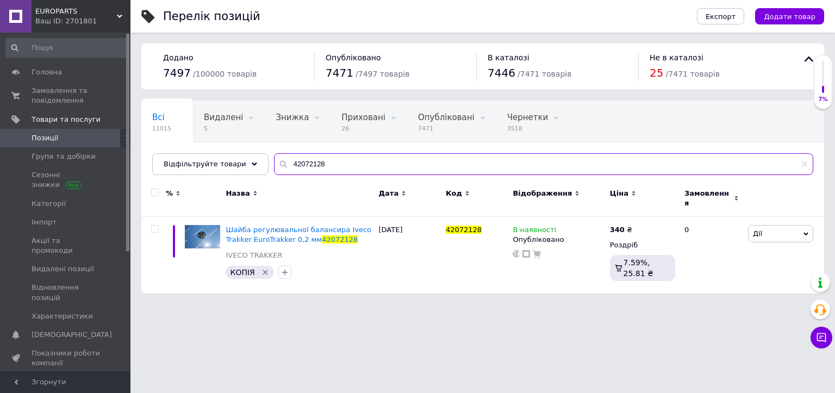
type input "42072128"
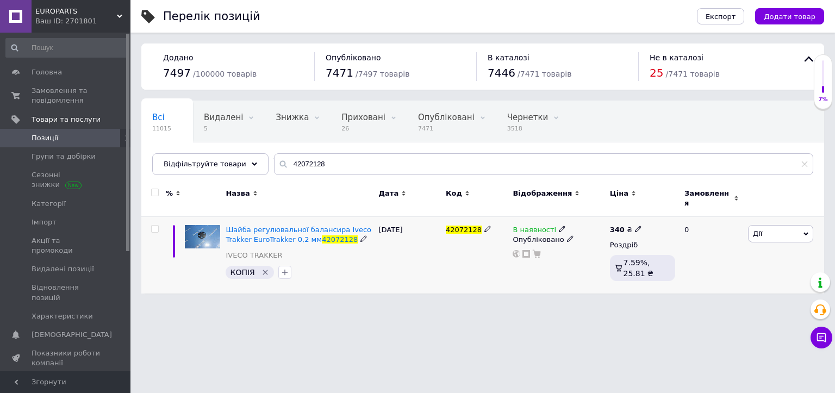
click at [635, 226] on icon at bounding box center [638, 229] width 7 height 7
drag, startPoint x: 667, startPoint y: 210, endPoint x: 650, endPoint y: 210, distance: 16.9
click at [650, 210] on input "340" at bounding box center [688, 218] width 83 height 22
type input "450"
click at [561, 266] on div "В наявності Опубліковано" at bounding box center [558, 255] width 97 height 77
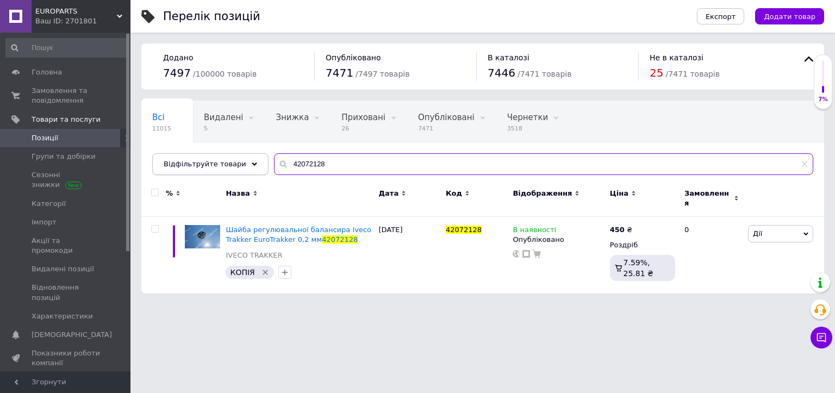
drag, startPoint x: 344, startPoint y: 164, endPoint x: 224, endPoint y: 165, distance: 119.6
click at [224, 165] on div "Відфільтруйте товари 42072128" at bounding box center [482, 164] width 661 height 22
paste input "500357265S"
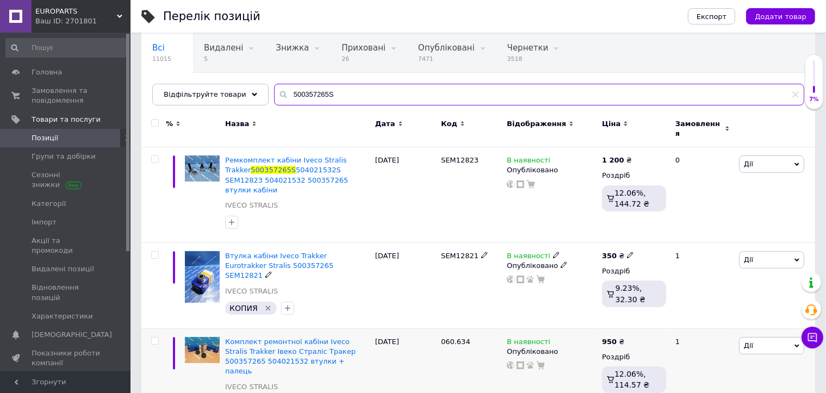
scroll to position [75, 0]
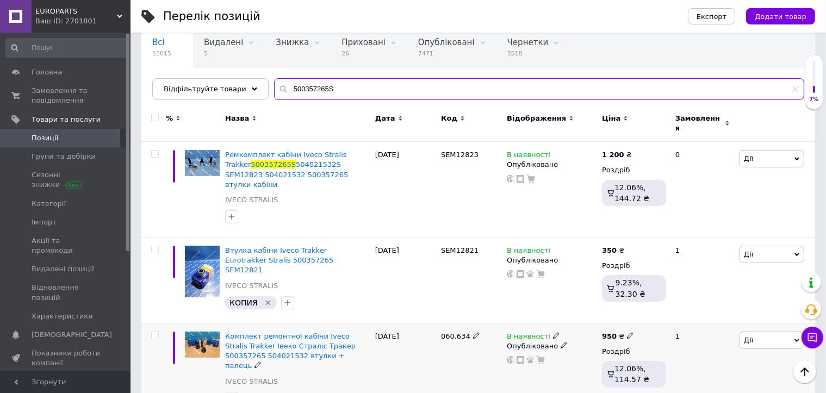
type input "500357265S"
click at [627, 333] on use at bounding box center [630, 336] width 6 height 6
click at [651, 313] on input "950" at bounding box center [680, 324] width 83 height 22
type input "980"
click at [522, 350] on div "В наявності Опубліковано" at bounding box center [551, 370] width 95 height 95
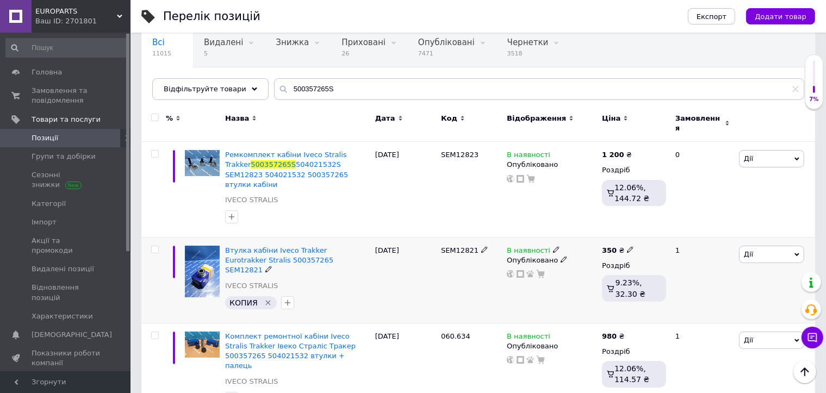
drag, startPoint x: 474, startPoint y: 233, endPoint x: 433, endPoint y: 232, distance: 40.8
click at [433, 238] on div "Втулка кабіни Iveco Trakker Eurotrakker Stralis 500357265 SEM12821 IVECO STRALI…" at bounding box center [478, 281] width 674 height 86
copy div "SEM12821"
click at [627, 246] on icon at bounding box center [630, 249] width 7 height 7
click at [650, 227] on input "350" at bounding box center [680, 238] width 83 height 22
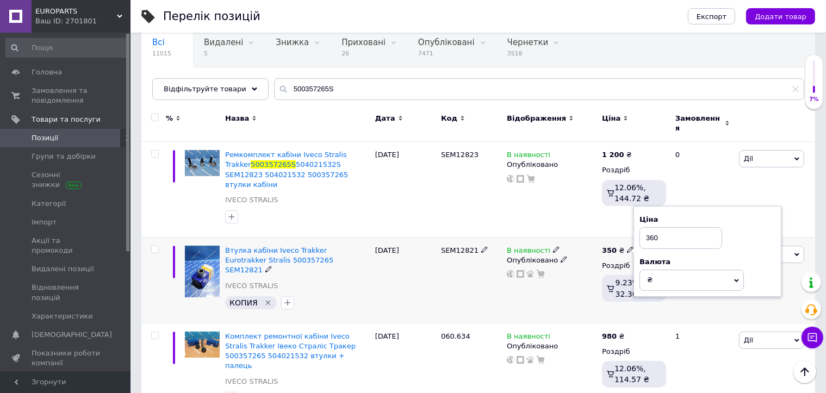
type input "360"
click at [576, 270] on div at bounding box center [552, 274] width 92 height 9
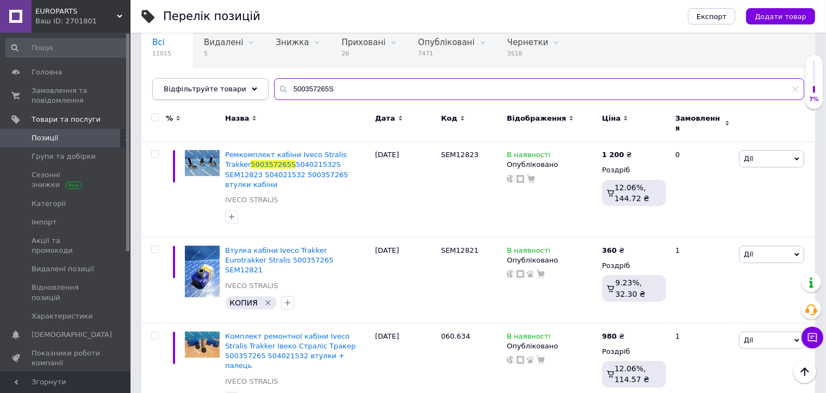
drag, startPoint x: 332, startPoint y: 88, endPoint x: 241, endPoint y: 79, distance: 91.2
click at [239, 79] on div "Відфільтруйте товари 500357265S" at bounding box center [478, 89] width 652 height 22
paste input "8139012"
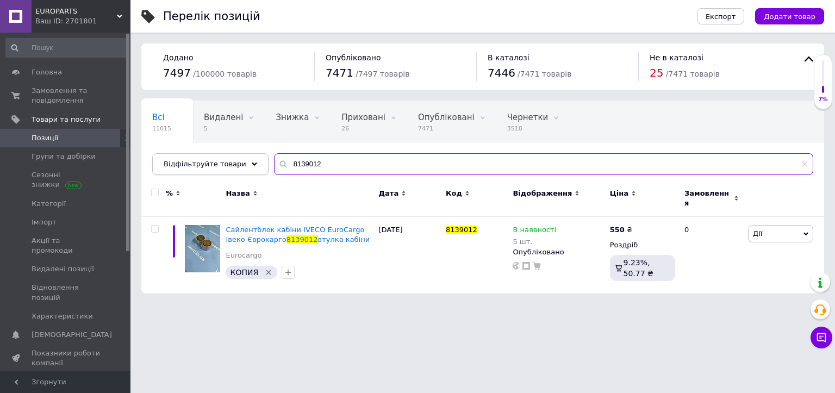
drag, startPoint x: 339, startPoint y: 167, endPoint x: 221, endPoint y: 167, distance: 118.5
click at [221, 167] on div "Відфільтруйте товари 8139012" at bounding box center [482, 164] width 661 height 22
paste input "4459027"
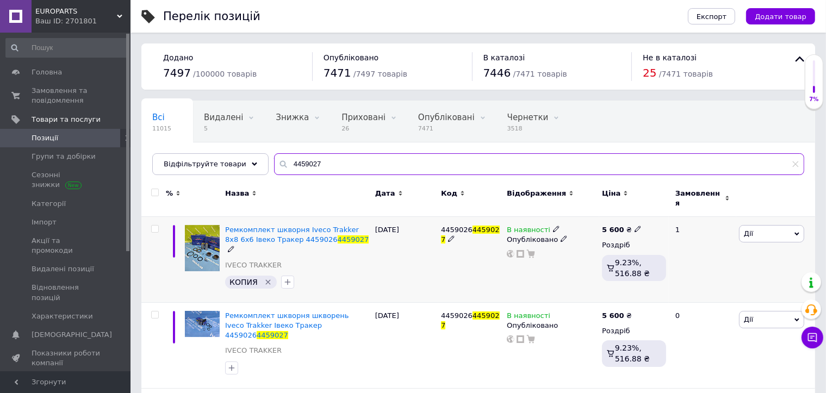
type input "4459027"
click at [634, 226] on icon at bounding box center [637, 229] width 7 height 7
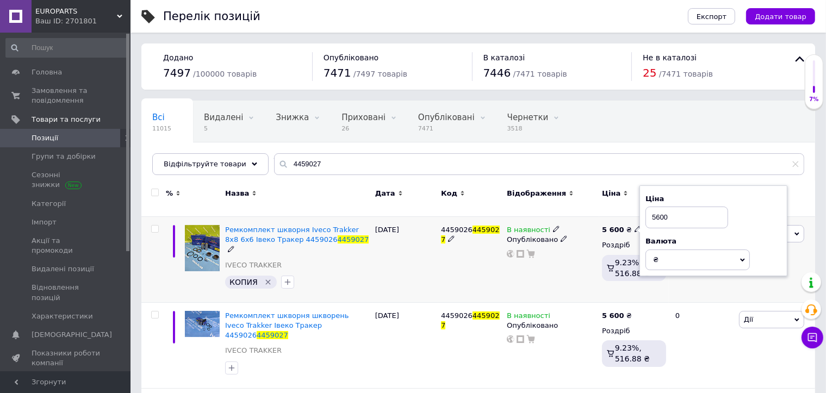
drag, startPoint x: 673, startPoint y: 206, endPoint x: 637, endPoint y: 207, distance: 36.4
click at [637, 207] on div "% Назва Дата Код Відображення Ціна Замовлення Ремкомплект шкворня Iveco Trakker…" at bounding box center [478, 327] width 674 height 294
type input "7800"
click at [569, 269] on div "В наявності Опубліковано" at bounding box center [551, 260] width 95 height 86
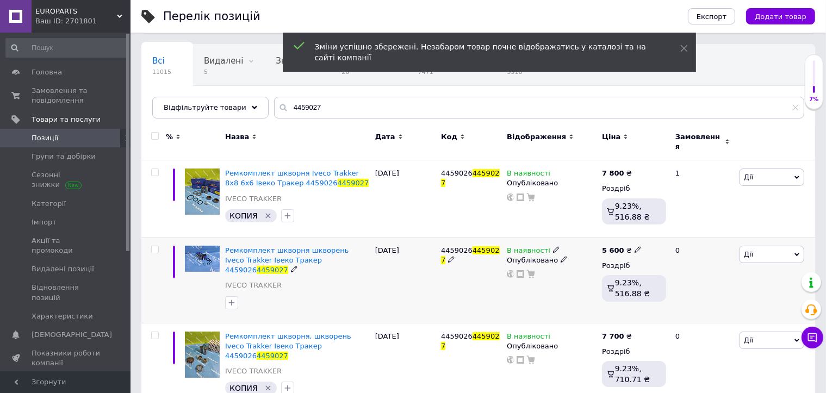
scroll to position [57, 0]
click at [634, 245] on span at bounding box center [637, 249] width 7 height 8
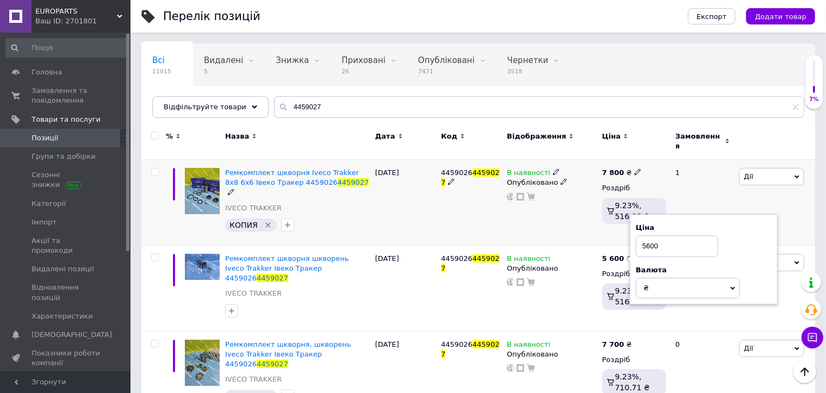
drag, startPoint x: 679, startPoint y: 227, endPoint x: 611, endPoint y: 227, distance: 68.5
click at [611, 227] on div "% Назва Дата Код Відображення Ціна Замовлення Ремкомплект шкворня Iveco Trakker…" at bounding box center [478, 270] width 674 height 294
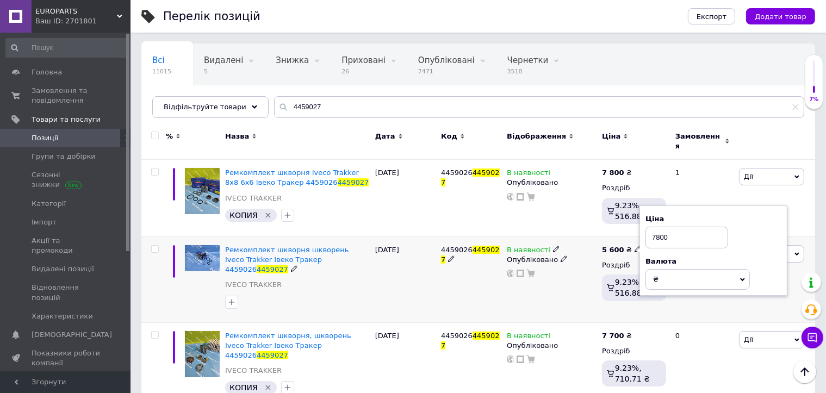
type input "7800"
click at [540, 279] on div "В наявності Опубліковано" at bounding box center [551, 279] width 95 height 86
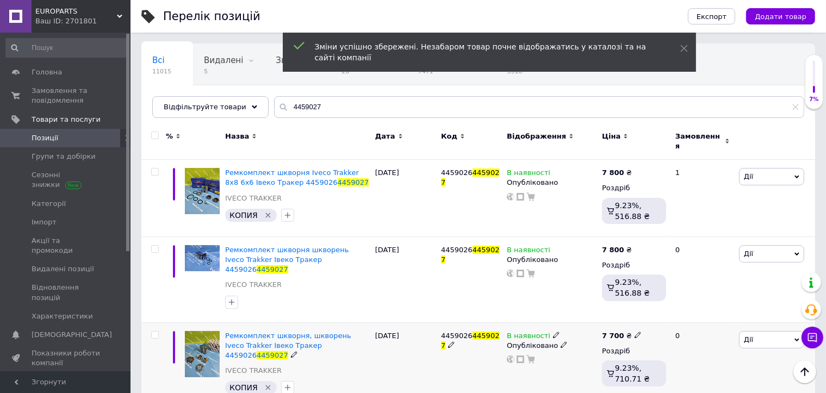
click at [634, 332] on icon at bounding box center [637, 335] width 7 height 7
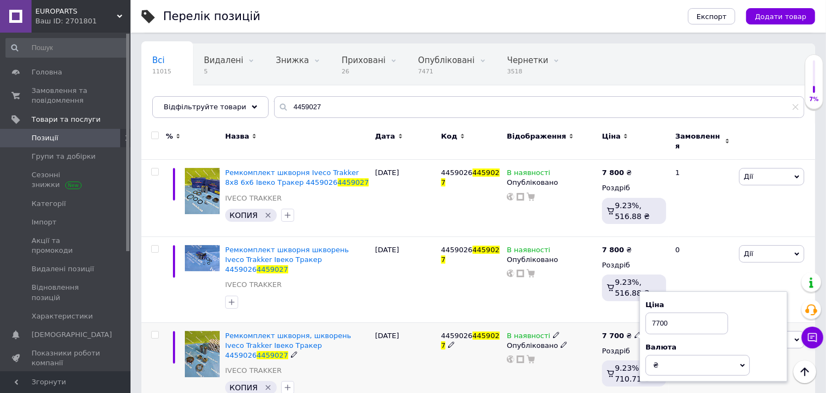
drag, startPoint x: 670, startPoint y: 307, endPoint x: 656, endPoint y: 306, distance: 14.1
click at [656, 313] on input "7700" at bounding box center [686, 324] width 83 height 22
type input "7900"
click at [540, 337] on div "В наявності Опубліковано" at bounding box center [552, 347] width 90 height 33
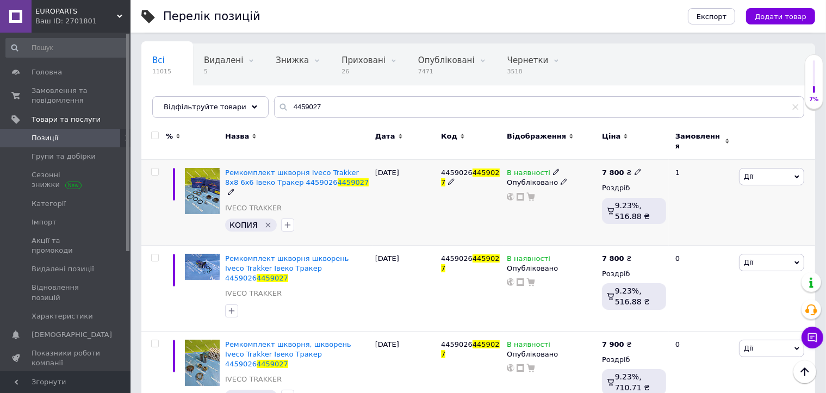
click at [207, 178] on img at bounding box center [202, 191] width 35 height 46
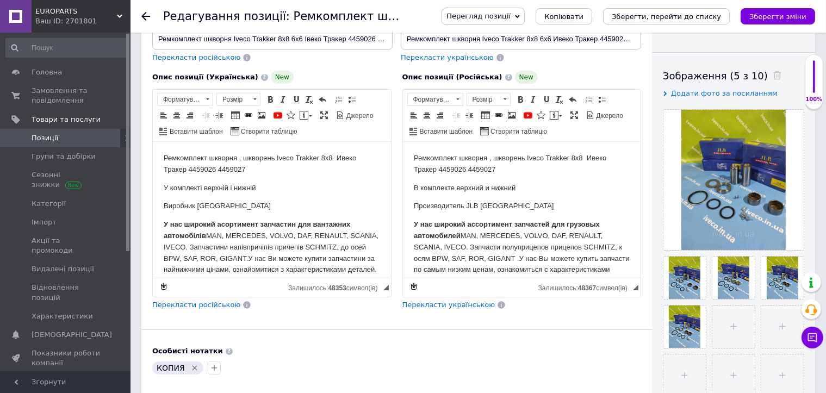
scroll to position [163, 0]
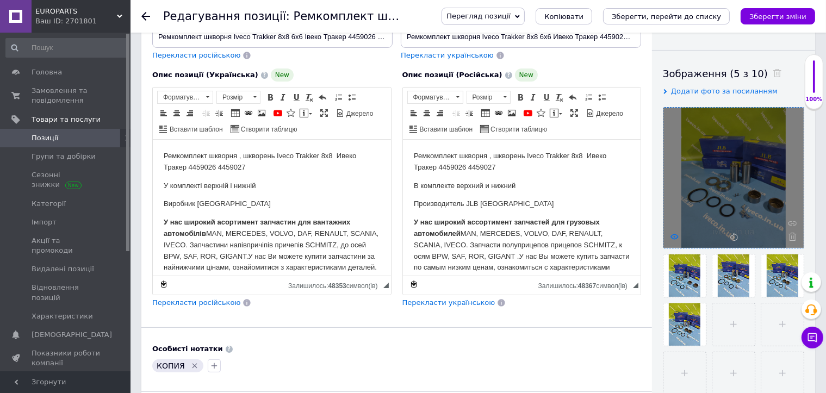
click at [675, 238] on icon at bounding box center [674, 237] width 8 height 8
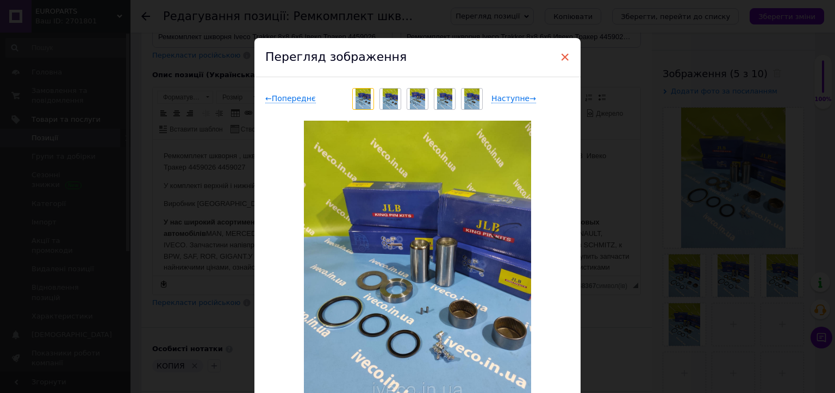
click at [563, 55] on span "×" at bounding box center [565, 57] width 10 height 18
checkbox input "true"
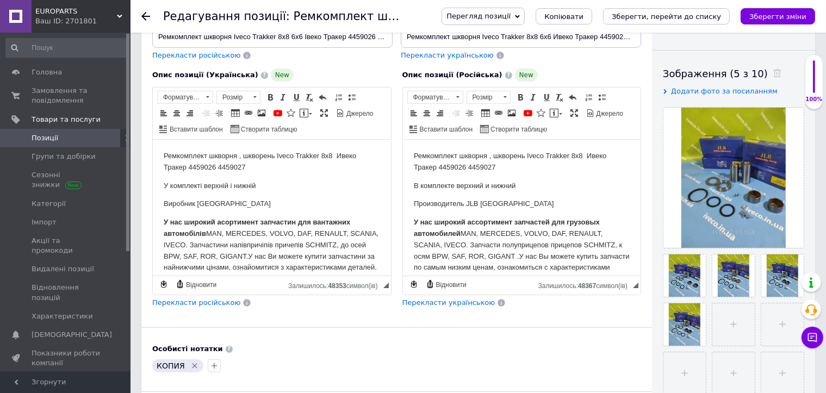
click at [41, 136] on span "Позиції" at bounding box center [45, 138] width 27 height 10
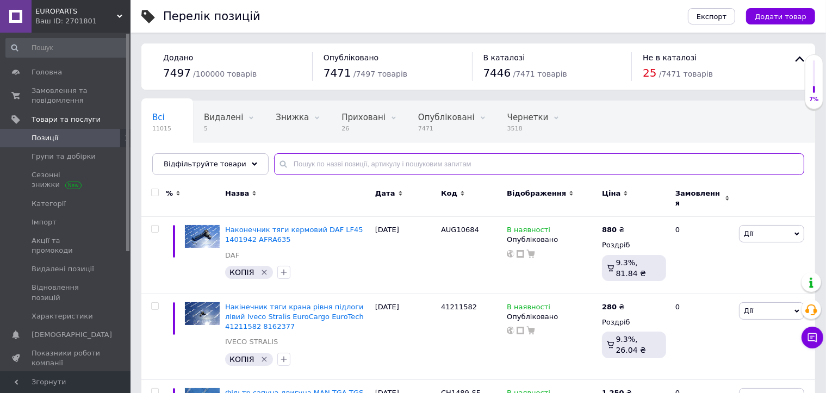
paste input "0261210126"
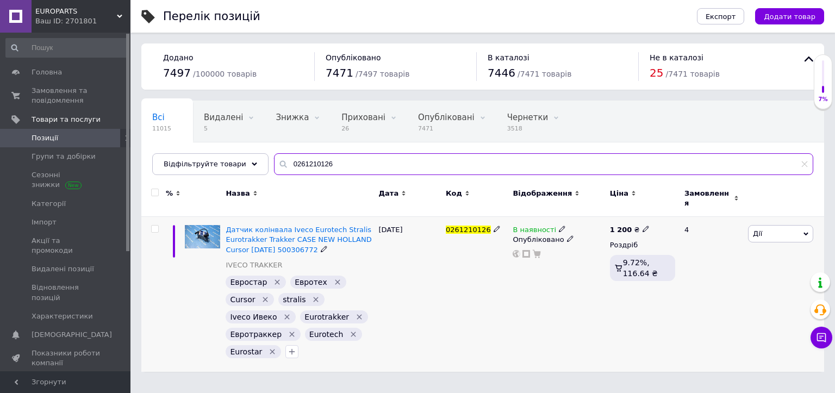
type input "0261210126"
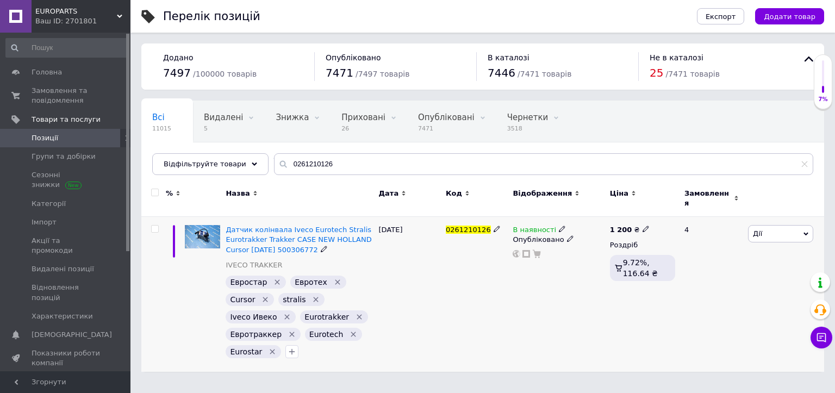
click at [643, 226] on icon at bounding box center [646, 229] width 7 height 7
click at [666, 212] on input "1200" at bounding box center [694, 218] width 83 height 22
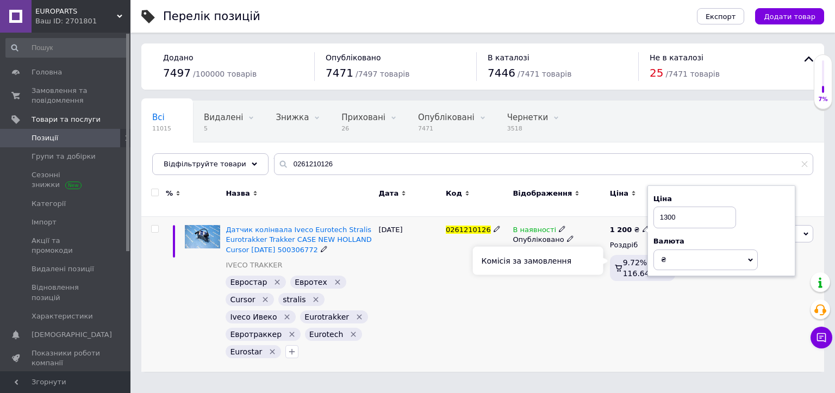
type input "1300"
click at [582, 275] on div "В наявності Опубліковано" at bounding box center [558, 294] width 97 height 155
